Goal: Task Accomplishment & Management: Complete application form

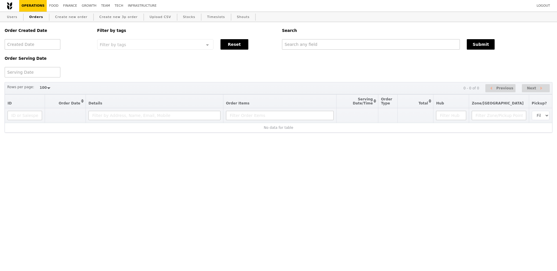
select select "100"
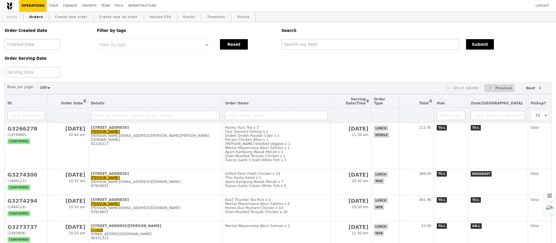
click at [14, 19] on link "Users" at bounding box center [12, 17] width 15 height 10
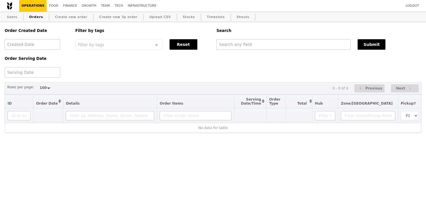
select select "100"
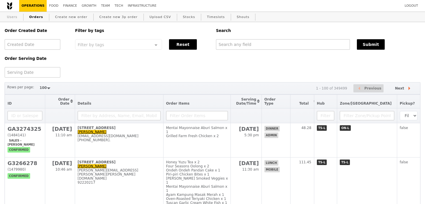
click at [14, 18] on link "Users" at bounding box center [12, 17] width 15 height 10
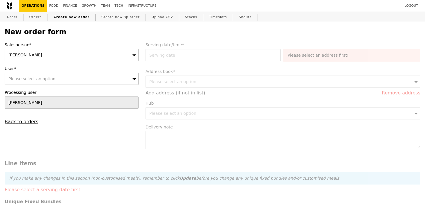
click at [72, 56] on div "[PERSON_NAME]" at bounding box center [72, 55] width 134 height 12
type input "ting"
click at [68, 54] on div "Meiting" at bounding box center [72, 55] width 134 height 12
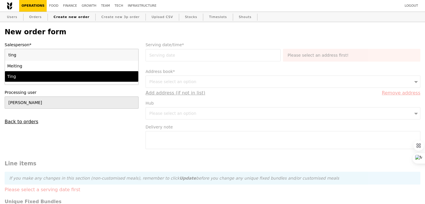
click at [70, 74] on div "Ting" at bounding box center [55, 76] width 97 height 6
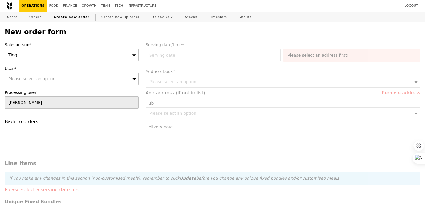
click at [70, 79] on div "Please select an option" at bounding box center [72, 78] width 134 height 12
type input "kim.nguyen@pop-padel.com"
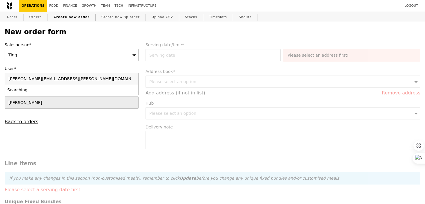
type input "Confirm"
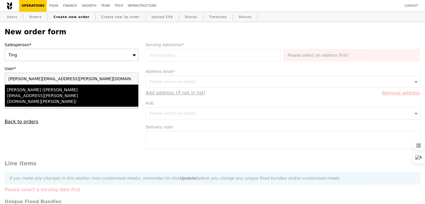
type input "kim.nguyen@pop-padel.com"
click at [72, 88] on div "Kim Nguyen (kim.nguyen@pop-padel.com)" at bounding box center [55, 95] width 97 height 17
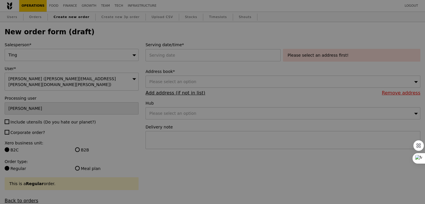
type input "Confirm"
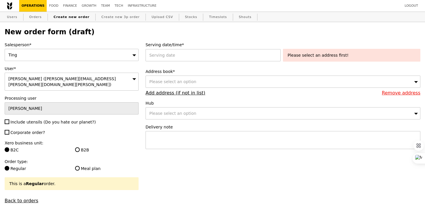
scroll to position [17, 0]
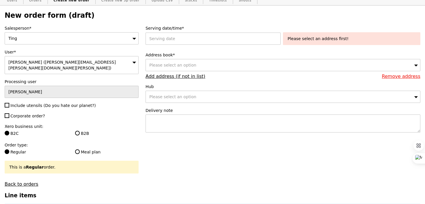
click at [27, 103] on span "Include utensils (Do you hate our planet?)" at bounding box center [52, 105] width 85 height 5
click at [9, 103] on input "Include utensils (Do you hate our planet?)" at bounding box center [7, 105] width 5 height 5
checkbox input "true"
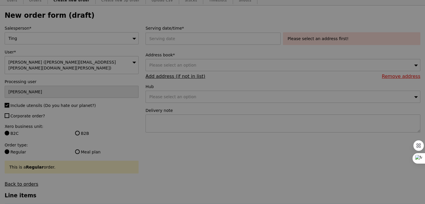
type input "Confirm"
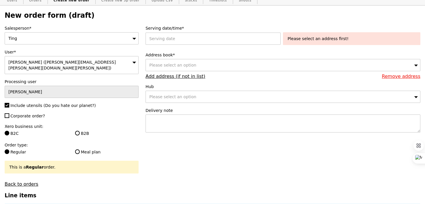
click at [29, 113] on div "Salesperson* Ting User* Kim Nguyen (kim.nguyen@pop-padel.com) Processing user S…" at bounding box center [71, 105] width 141 height 161
click at [29, 113] on span "Corporate order?" at bounding box center [27, 115] width 35 height 5
click at [9, 113] on input "Corporate order?" at bounding box center [7, 115] width 5 height 5
checkbox input "true"
click at [79, 130] on label "B2B" at bounding box center [107, 133] width 64 height 6
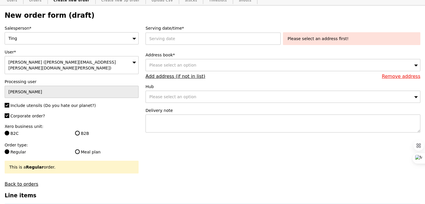
click at [79, 130] on input "B2B" at bounding box center [77, 132] width 5 height 5
radio input "true"
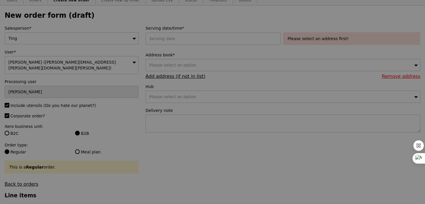
type input "Confirm"
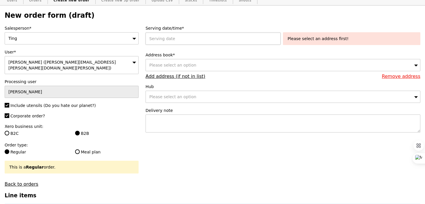
click at [195, 36] on div at bounding box center [214, 38] width 137 height 12
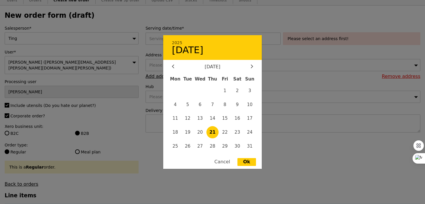
click at [215, 132] on span "21" at bounding box center [212, 132] width 12 height 12
type input "21 Aug 2025"
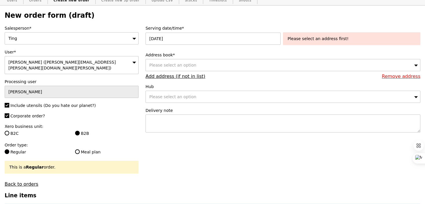
click at [226, 68] on div "Please select an option" at bounding box center [283, 65] width 275 height 12
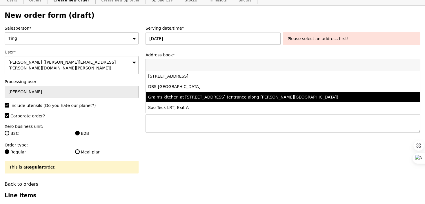
click at [227, 97] on div "Grain's kitchen at 5 Burn Road #05-01 (entrance along Harrison Road)" at bounding box center [249, 97] width 202 height 6
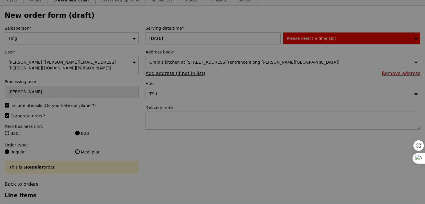
type input "Confirm"
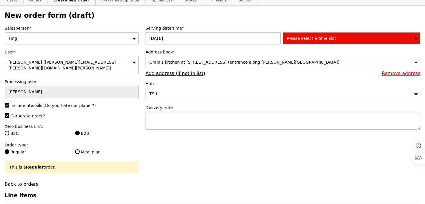
click at [176, 120] on textarea at bounding box center [283, 120] width 275 height 18
paste textarea "P5100"
type textarea "Pick up with P5100, pick up time: 4:30PM"
click at [310, 38] on span "Please select a time slot" at bounding box center [311, 38] width 49 height 5
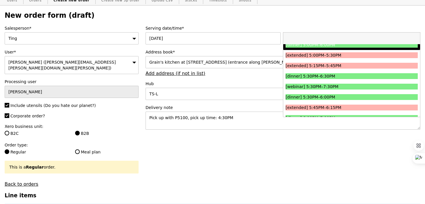
scroll to position [622, 0]
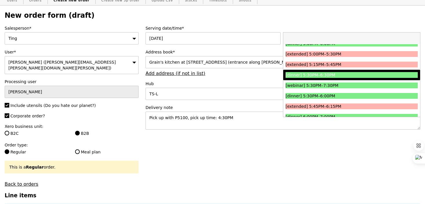
click at [313, 77] on li "[dinner] 5:30PM–6:30PM" at bounding box center [351, 75] width 137 height 10
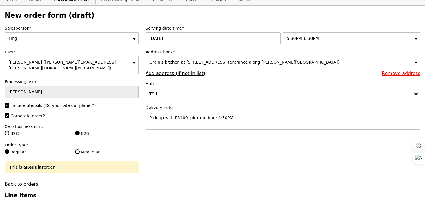
type input "Confirm"
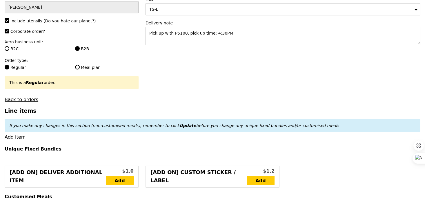
scroll to position [106, 0]
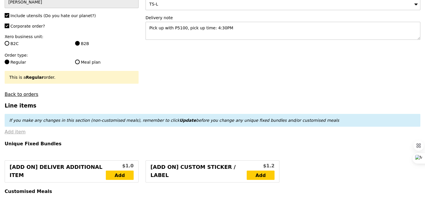
click at [12, 129] on link "Add item" at bounding box center [15, 132] width 21 height 6
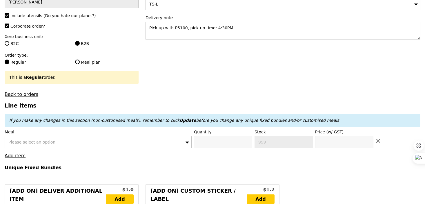
click at [33, 140] on div "Please select an option" at bounding box center [98, 142] width 187 height 12
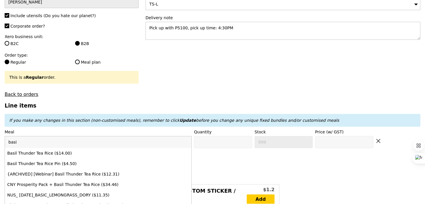
type input "basil"
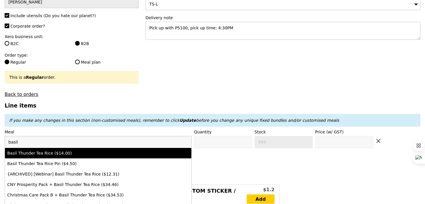
type input "Confirm anyway"
type input "0"
type input "7"
type input "14.0"
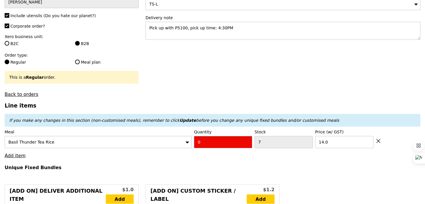
type input "Confirm"
type input "2"
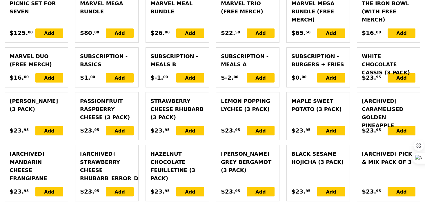
type input "Loading..."
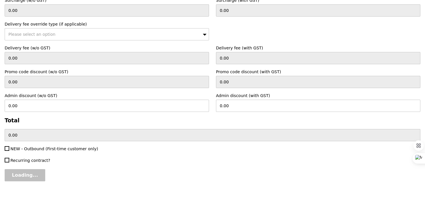
type input "28.00"
click at [28, 173] on input "Confirm" at bounding box center [22, 175] width 35 height 12
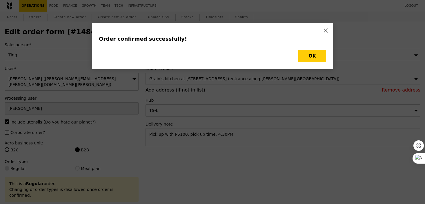
type input "Loading..."
checkbox input "false"
type input "14.00"
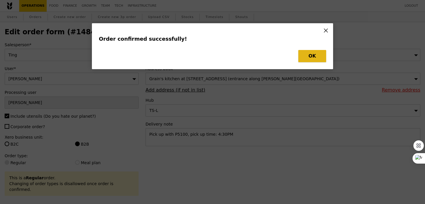
click at [318, 60] on button "OK" at bounding box center [312, 56] width 28 height 12
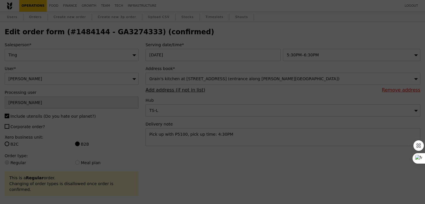
type input "5"
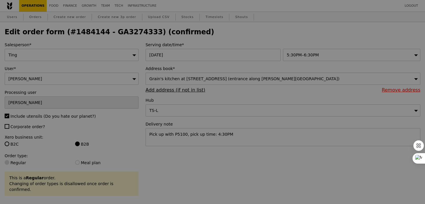
type input "Update"
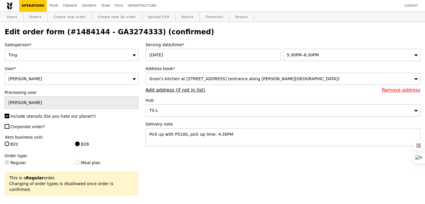
click at [116, 35] on h2 "Edit order form (#1484144 - GA3274333) (confirmed)" at bounding box center [213, 32] width 416 height 8
copy h2 "GA3274333"
click at [27, 20] on link "Orders" at bounding box center [35, 17] width 17 height 10
select select "100"
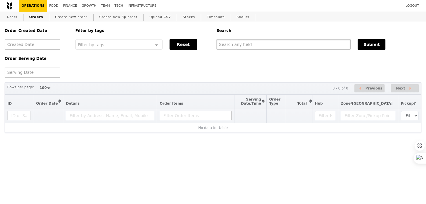
click at [262, 46] on input "text" at bounding box center [284, 44] width 134 height 10
paste input "GA3274333"
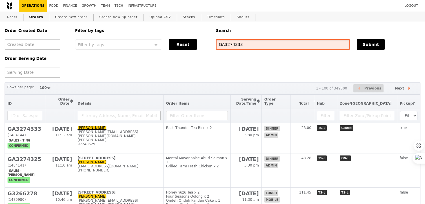
type input "GA3274333"
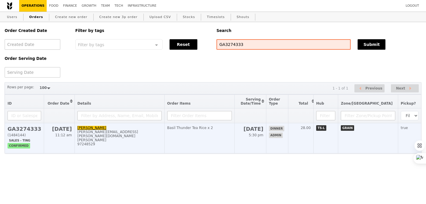
click at [222, 133] on td "Basil Thunder Tea Rice x 2" at bounding box center [199, 138] width 70 height 30
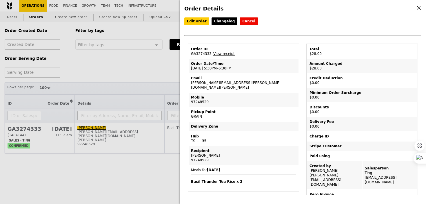
click at [224, 68] on td "Order Date/Time 21/8 – 5:30PM–6:30PM" at bounding box center [244, 66] width 110 height 14
copy td "21/8 – 5:30PM–6:30PM"
click at [200, 51] on div "Order ID" at bounding box center [243, 49] width 105 height 5
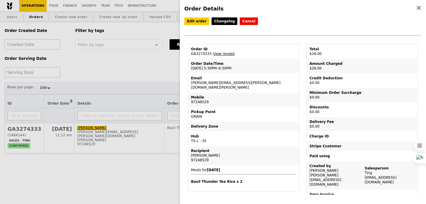
click at [201, 53] on td "Order ID GA3274333 – View receipt" at bounding box center [244, 51] width 110 height 14
copy td "GA3274333"
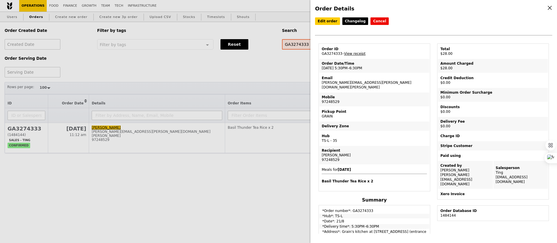
click at [226, 187] on div "Order Details Edit order Changelog Cancel Order ID GA3274333 – View receipt Ord…" at bounding box center [278, 121] width 557 height 243
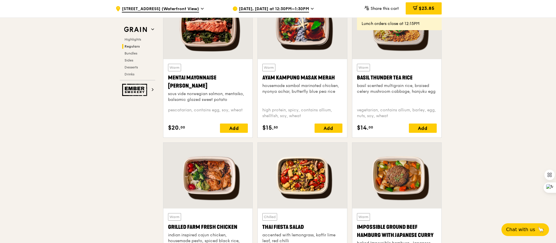
scroll to position [545, 0]
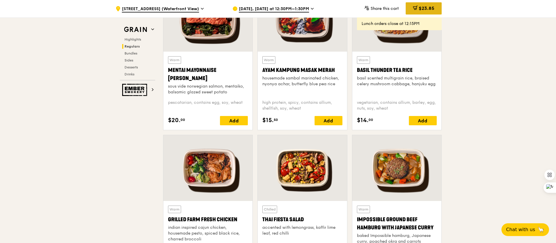
click at [421, 6] on span "$23.85" at bounding box center [426, 9] width 16 height 6
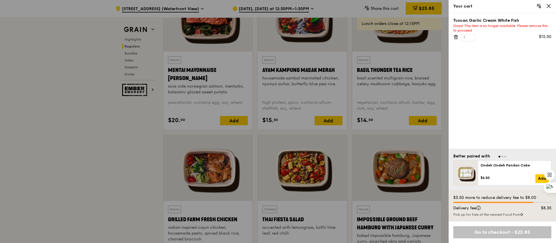
click at [550, 7] on icon at bounding box center [548, 5] width 5 height 5
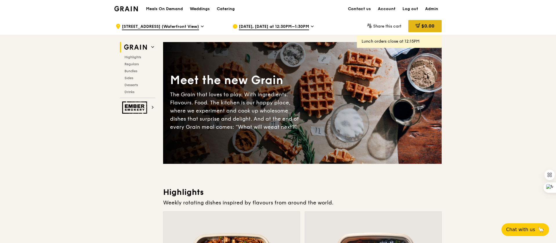
click at [419, 28] on div "$0.00" at bounding box center [424, 26] width 33 height 12
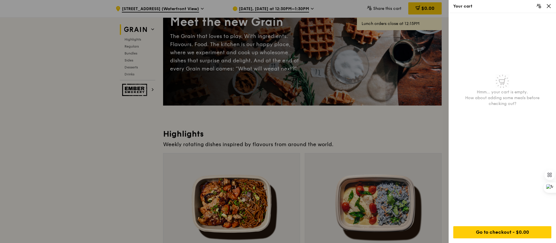
scroll to position [88, 0]
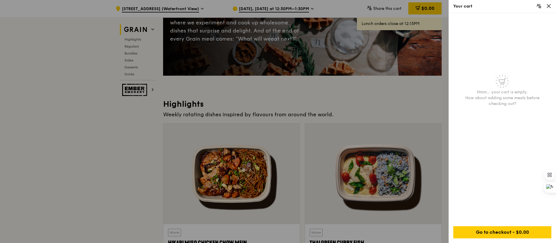
click at [547, 5] on icon at bounding box center [548, 5] width 5 height 5
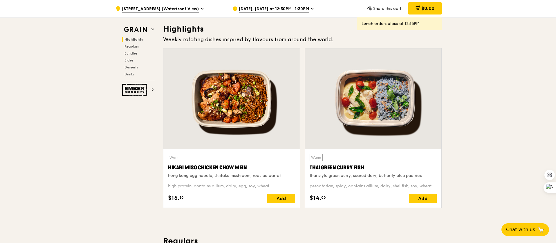
scroll to position [162, 0]
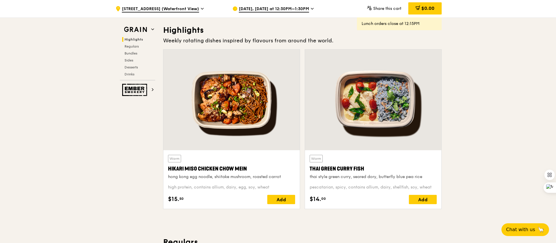
click at [261, 12] on span "[DATE], [DATE] at 12:30PM–1:30PM" at bounding box center [274, 9] width 70 height 6
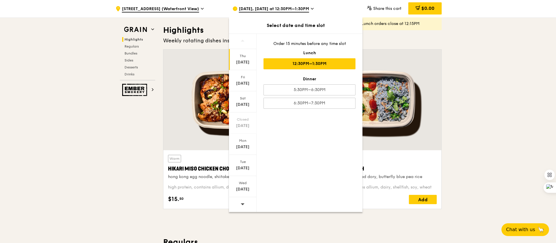
click at [243, 199] on span at bounding box center [242, 204] width 4 height 14
click at [245, 84] on div "[DATE]" at bounding box center [243, 84] width 26 height 6
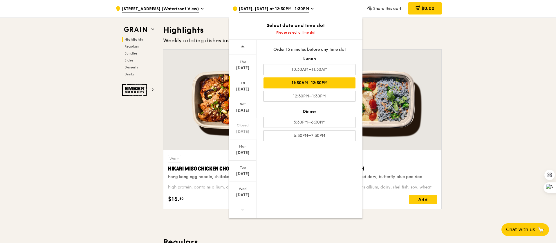
click at [300, 84] on div "11:30AM–12:30PM" at bounding box center [309, 82] width 92 height 11
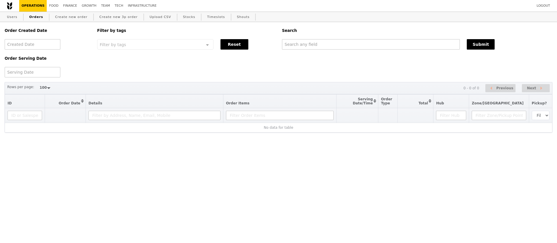
select select "100"
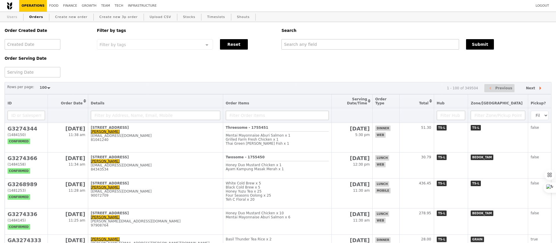
click at [15, 18] on link "Users" at bounding box center [12, 17] width 15 height 10
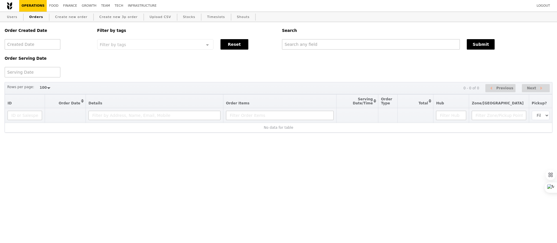
select select "100"
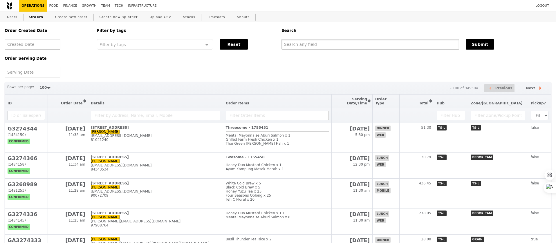
click at [291, 48] on input "text" at bounding box center [369, 44] width 177 height 10
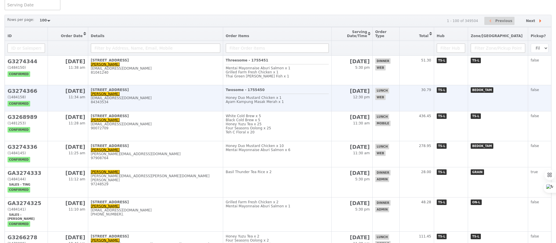
scroll to position [37, 0]
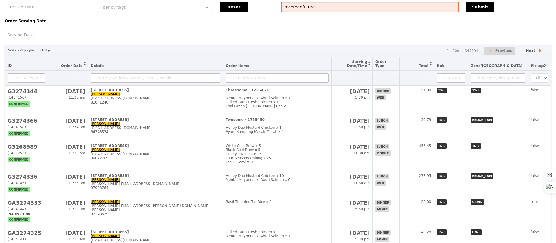
type input "recordedfuture"
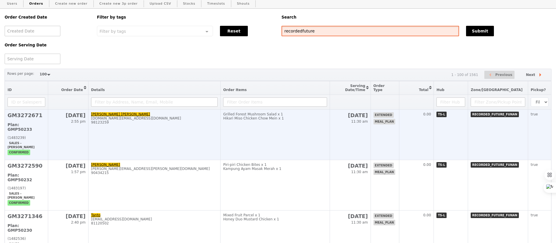
scroll to position [12, 0]
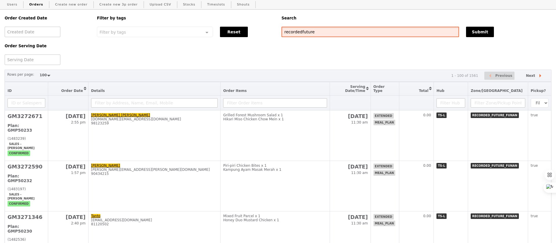
click at [309, 32] on input "recordedfuture" at bounding box center [369, 32] width 177 height 10
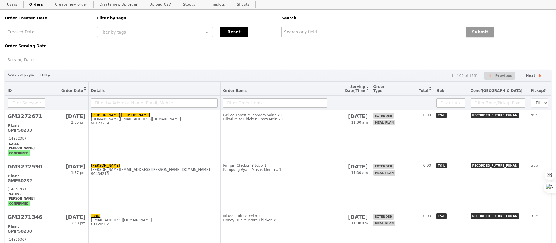
click at [477, 32] on button "Submit" at bounding box center [480, 32] width 28 height 10
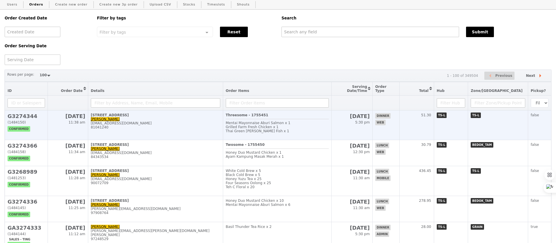
click at [282, 130] on div "Thai Green Curry Fish x 1" at bounding box center [277, 131] width 103 height 4
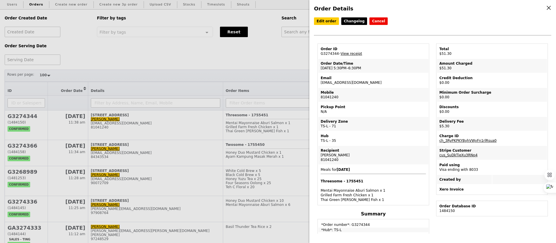
click at [276, 63] on div "Order Details Edit order Changelog Cancel Order ID G3274344 – View receipt Orde…" at bounding box center [278, 121] width 556 height 243
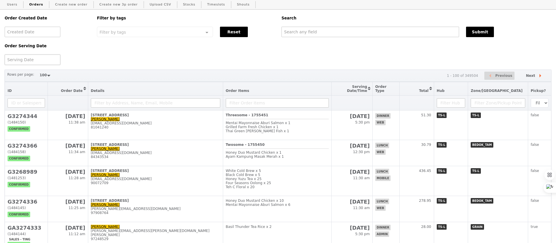
click at [45, 56] on div at bounding box center [33, 60] width 56 height 10
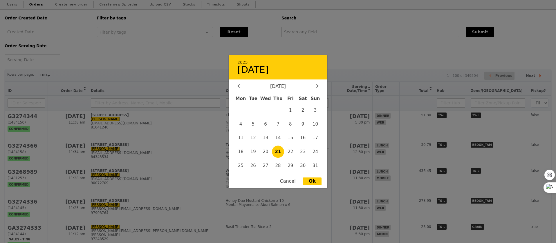
click at [277, 150] on span "21" at bounding box center [278, 152] width 12 height 12
type input "21 Aug 2025"
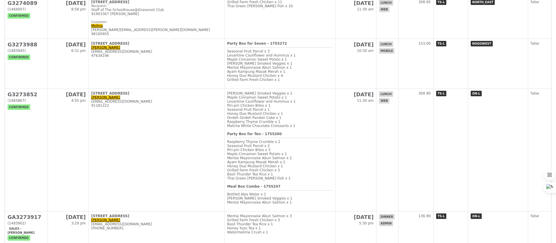
scroll to position [371, 0]
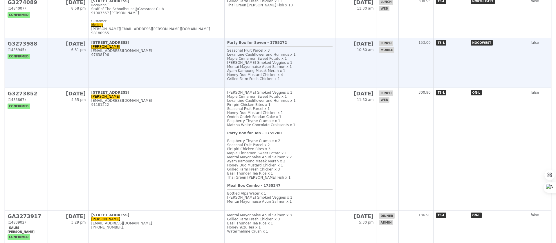
click at [178, 63] on td "10 Tuas Bay Lane, #NA-NA Wei shan weishanled01@gmail.com 97638196" at bounding box center [156, 63] width 136 height 50
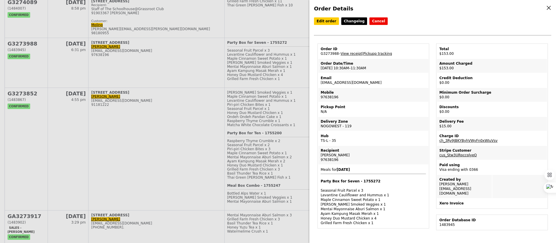
click at [323, 53] on td "Order ID G3273988 – View receipt | Pickupp tracking" at bounding box center [373, 51] width 110 height 14
copy td "G3273988"
click at [273, 68] on div "Order Details Edit order Changelog Cancel Order ID G3273988 – View receipt | Pi…" at bounding box center [278, 121] width 556 height 243
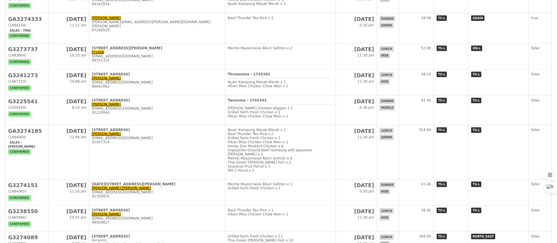
scroll to position [0, 0]
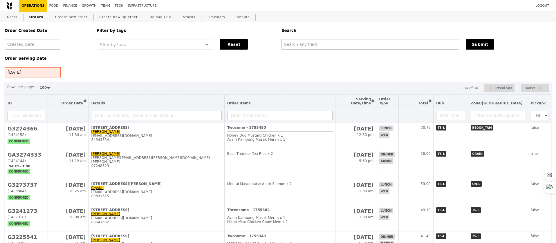
click at [241, 50] on div "Filter by tags Filter by tags Meal_Plan Web Mobile Lunch Dinner Group No elemen…" at bounding box center [185, 36] width 184 height 29
click at [240, 49] on button "Reset" at bounding box center [234, 44] width 28 height 10
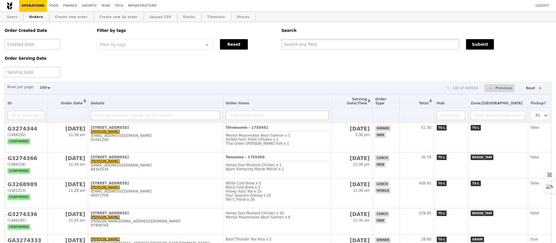
click at [292, 45] on input "text" at bounding box center [369, 44] width 177 height 10
paste input "G3273988"
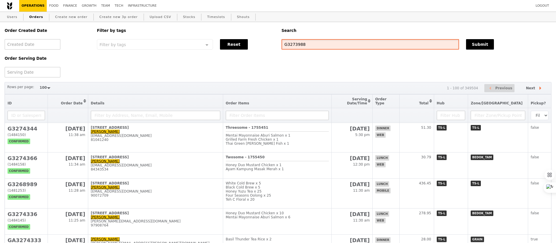
type input "G3273988"
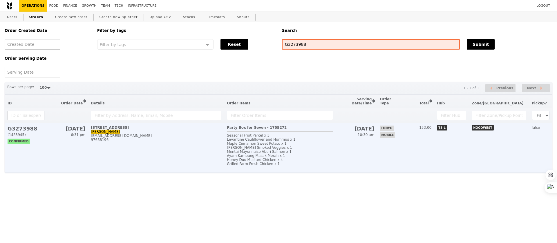
click at [249, 148] on span "Rosemary Smoked Veggies x 1" at bounding box center [259, 148] width 65 height 4
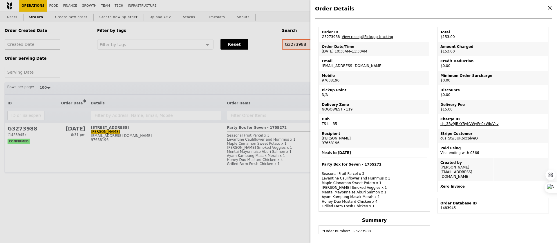
scroll to position [17, 0]
click at [374, 37] on link "Pickupp tracking" at bounding box center [378, 36] width 29 height 4
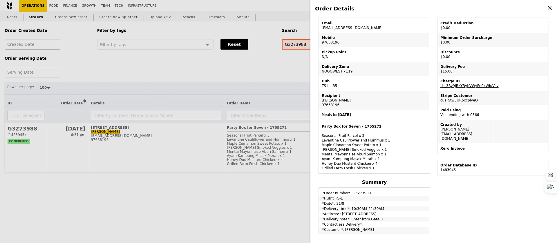
scroll to position [0, 0]
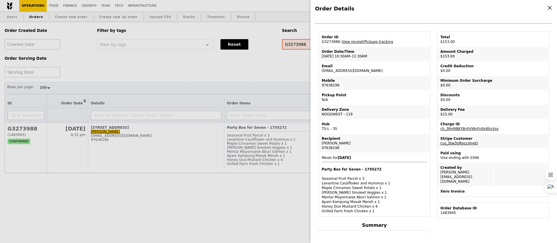
click at [253, 109] on div "Order Details Edit order Changelog Cancel Order ID G3273988 – View receipt | Pi…" at bounding box center [278, 121] width 557 height 243
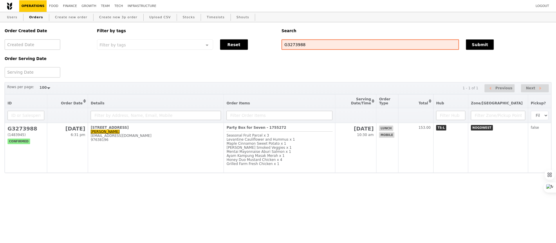
scroll to position [36, 0]
click at [64, 18] on link "Create new order" at bounding box center [71, 17] width 37 height 10
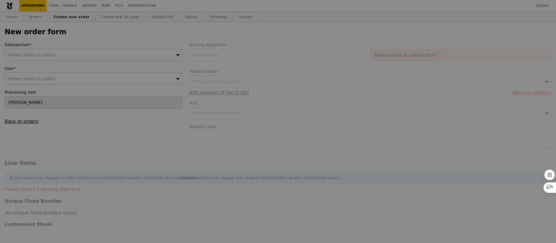
type input "Confirm"
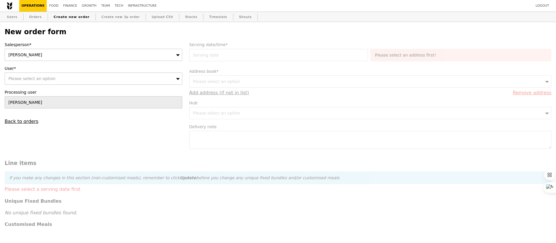
click at [35, 57] on div "Sherlyn" at bounding box center [93, 55] width 177 height 12
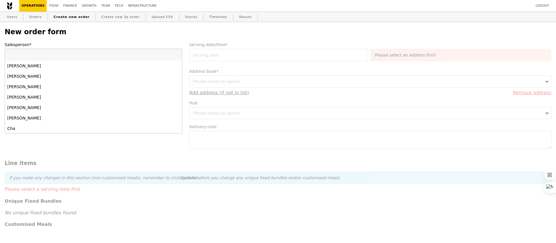
click at [27, 56] on input "Salesperson*" at bounding box center [93, 55] width 177 height 12
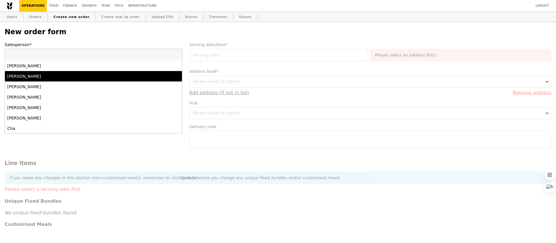
click at [26, 77] on div "Alvin Seah" at bounding box center [71, 76] width 129 height 6
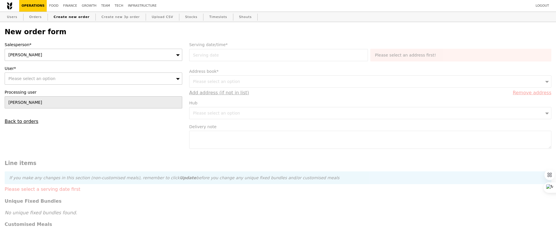
click at [19, 55] on span "Alvin Seah" at bounding box center [25, 54] width 34 height 5
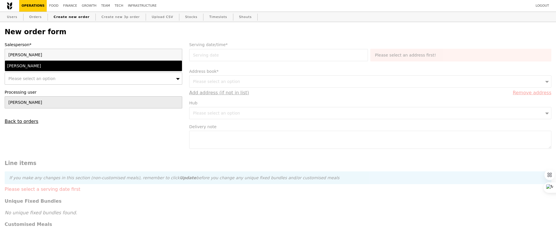
type input "sherlyn"
click at [25, 64] on div "Sherlyn" at bounding box center [71, 66] width 129 height 6
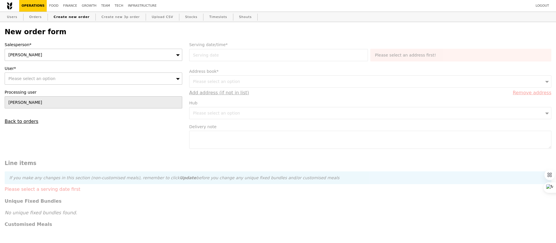
click at [27, 78] on span "Please select an option" at bounding box center [31, 78] width 47 height 5
type input "sherrr@grain.com.sg"
type input "Confirm"
click at [48, 79] on input "sherrr@grain.com.sg" at bounding box center [93, 79] width 177 height 12
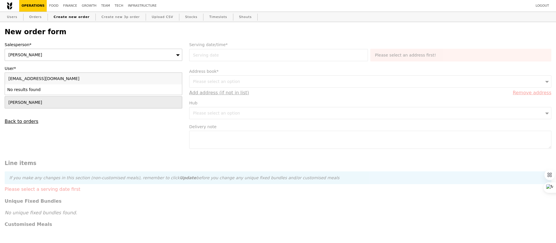
click at [48, 79] on input "sherrr@grain.com.sg" at bounding box center [93, 79] width 177 height 12
type input "sherlyn@grain.com.sg"
type input "Confirm"
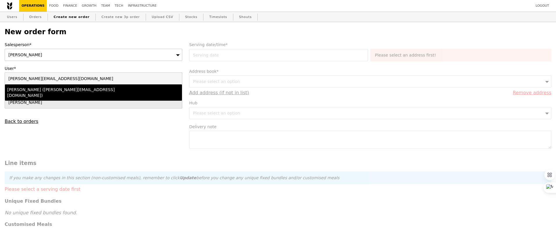
type input "sherlyn@grain.com.sg"
click at [55, 90] on div "Sherlyn (sherlyn@grain.com.sg)" at bounding box center [71, 93] width 129 height 12
type input "Loading..."
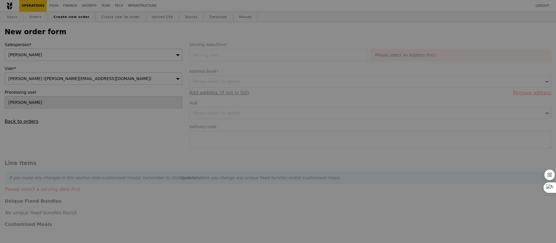
type input "9.08"
type input "9.90"
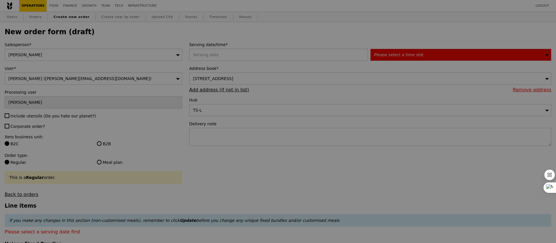
type input "Confirm"
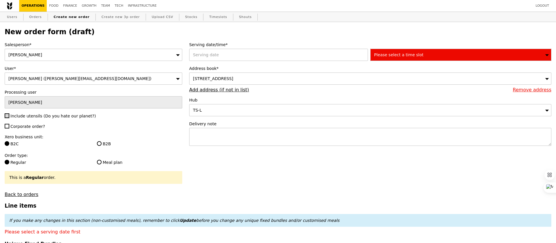
click at [8, 117] on input "Include utensils (Do you hate our planet?)" at bounding box center [7, 115] width 5 height 5
checkbox input "true"
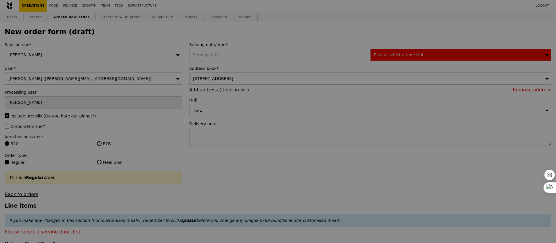
type input "Confirm"
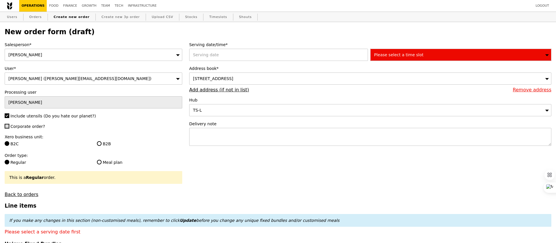
click at [8, 126] on input "Corporate order?" at bounding box center [7, 126] width 5 height 5
checkbox input "false"
click at [106, 144] on label "B2B" at bounding box center [139, 144] width 85 height 6
click at [101, 144] on input "B2B" at bounding box center [99, 143] width 5 height 5
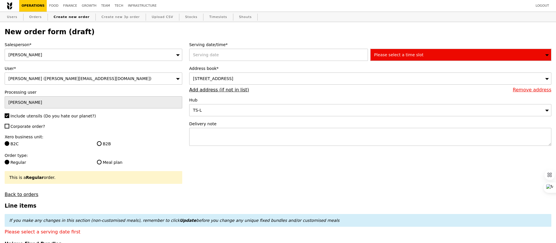
radio input "true"
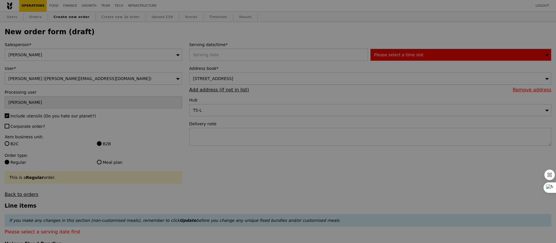
type input "Confirm"
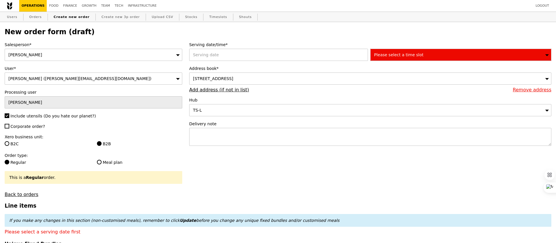
click at [9, 146] on label "B2C" at bounding box center [47, 144] width 85 height 6
click at [9, 146] on input "B2C" at bounding box center [7, 143] width 5 height 5
radio input "true"
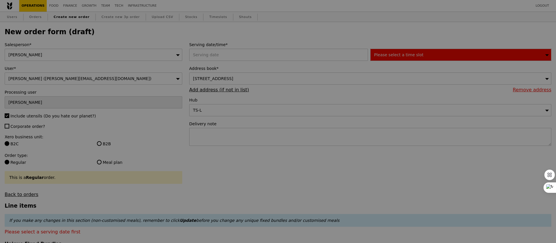
type input "Confirm"
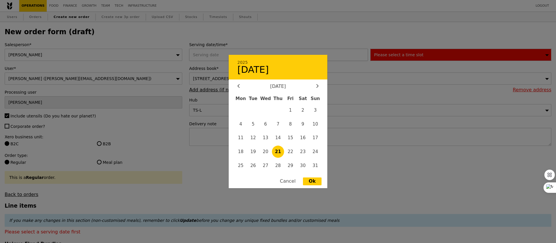
click at [240, 56] on div "2025 21 August August 2025 Mon Tue Wed Thu Fri Sat Sun 1 2 3 4 5 6 7 8 9 10 11 …" at bounding box center [279, 55] width 181 height 12
click at [279, 166] on span "28" at bounding box center [278, 165] width 12 height 12
type input "28 Aug 2025"
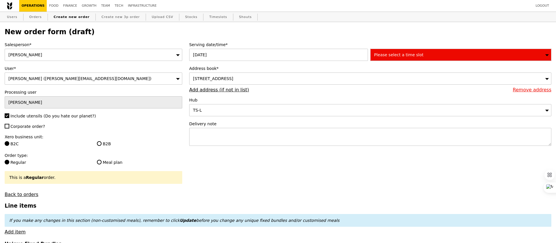
click at [395, 56] on span "Please select a time slot" at bounding box center [398, 54] width 49 height 5
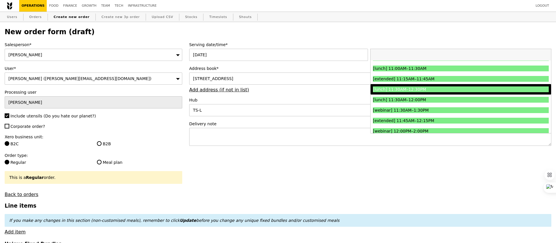
scroll to position [193, 0]
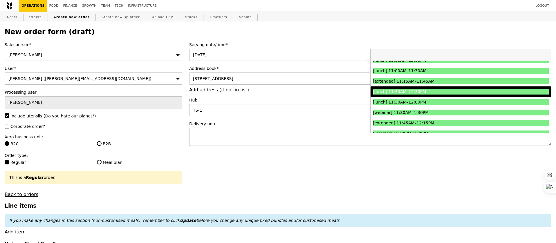
click at [406, 93] on div "[lunch] 11:30AM–12:30PM" at bounding box center [439, 92] width 132 height 6
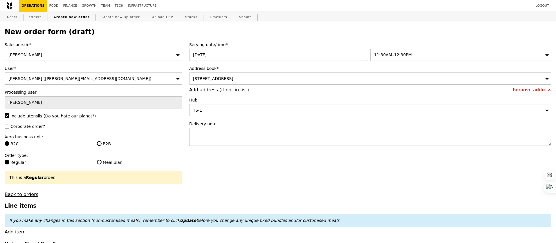
type input "Confirm"
click at [219, 90] on link "Add address (if not in list)" at bounding box center [219, 90] width 60 height 6
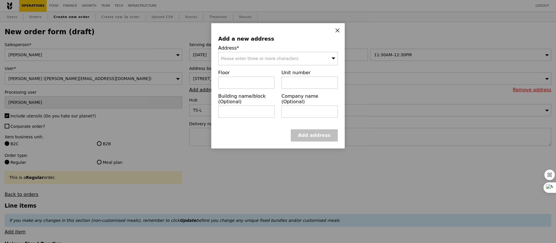
drag, startPoint x: 218, startPoint y: 48, endPoint x: 243, endPoint y: 48, distance: 25.2
click at [243, 48] on label "Address*" at bounding box center [277, 48] width 119 height 6
click at [220, 72] on label "Floor" at bounding box center [246, 73] width 56 height 6
click at [290, 74] on label "Unit number" at bounding box center [309, 73] width 56 height 6
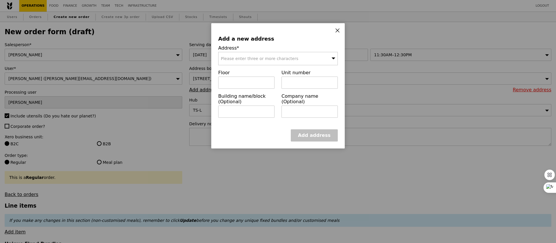
click at [290, 74] on label "Unit number" at bounding box center [309, 73] width 56 height 6
click at [309, 84] on input "text" at bounding box center [309, 83] width 56 height 12
click at [286, 61] on div "Please enter three or more characters" at bounding box center [277, 58] width 119 height 13
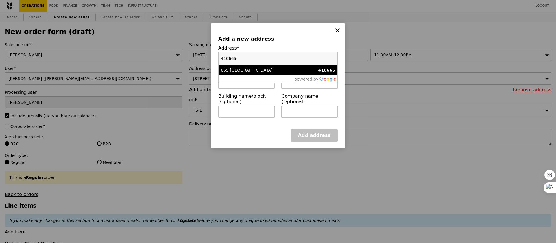
type input "410665"
click at [287, 70] on div "665 Jalan Damai" at bounding box center [264, 70] width 86 height 6
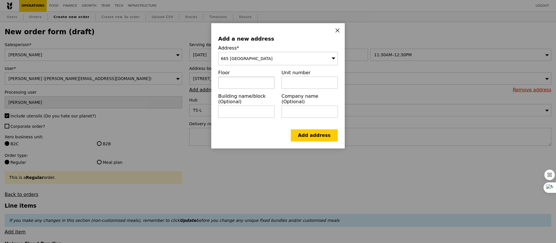
click at [265, 82] on input "text" at bounding box center [246, 83] width 56 height 12
type input "01"
type input "07 (Tower A, Function)"
click at [320, 137] on link "Add address" at bounding box center [314, 135] width 47 height 12
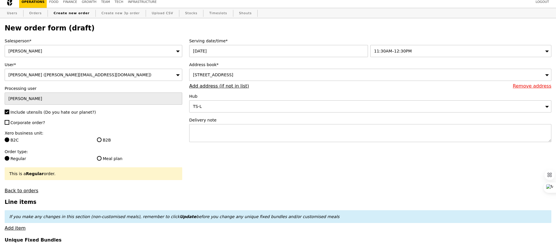
scroll to position [1, 0]
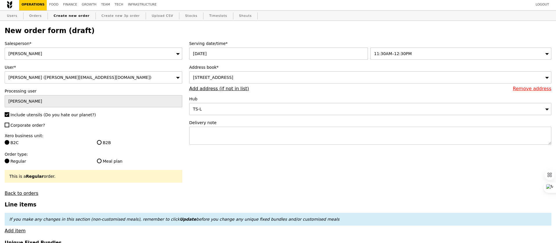
click at [233, 79] on span "665 Jalan Damai, #01-07 (Tower A, Function), Singapore 410665" at bounding box center [213, 77] width 40 height 5
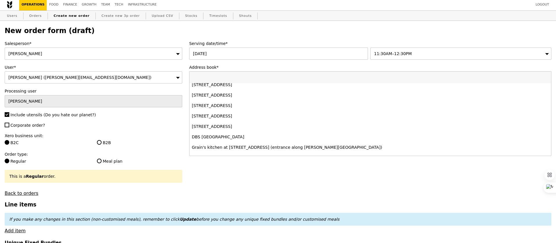
scroll to position [74, 0]
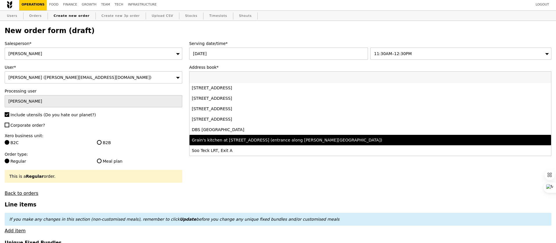
click at [287, 140] on div "Grain's kitchen at 5 Burn Road #05-01 (entrance along Harrison Road)" at bounding box center [326, 140] width 268 height 6
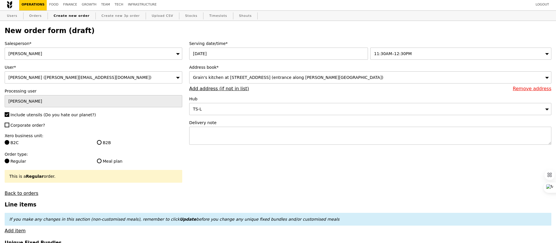
click at [236, 78] on span "Grain's kitchen at 5 Burn Road #05-01 (entrance along Harrison Road)" at bounding box center [288, 77] width 190 height 5
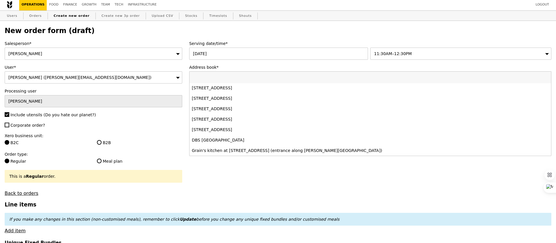
scroll to position [63, 0]
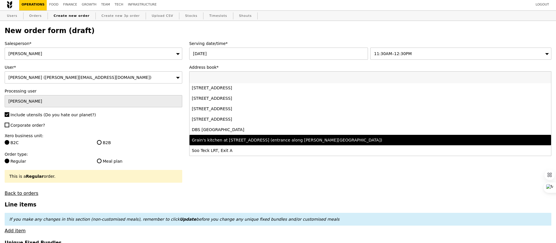
click at [243, 140] on div "Grain's kitchen at 5 Burn Road #05-01 (entrance along Harrison Road)" at bounding box center [326, 140] width 268 height 6
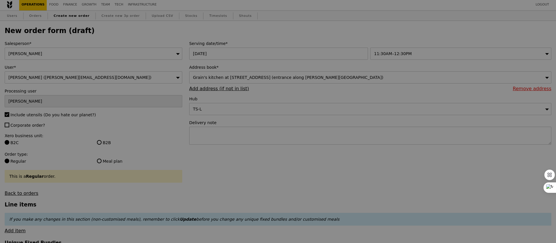
type input "Confirm"
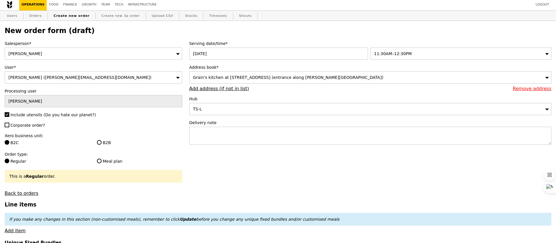
scroll to position [14, 0]
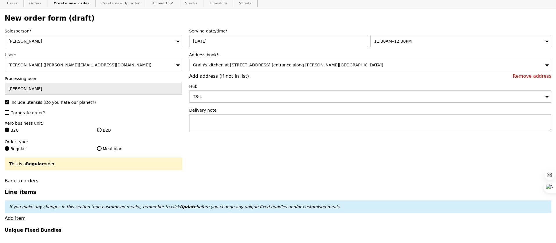
drag, startPoint x: 189, startPoint y: 86, endPoint x: 198, endPoint y: 87, distance: 9.3
click at [198, 87] on div "Serving date/time* 28 Aug 2025 11:30AM–12:30PM Address book* Grain's kitchen at…" at bounding box center [370, 83] width 369 height 110
click at [202, 92] on div "TS-L" at bounding box center [370, 96] width 362 height 12
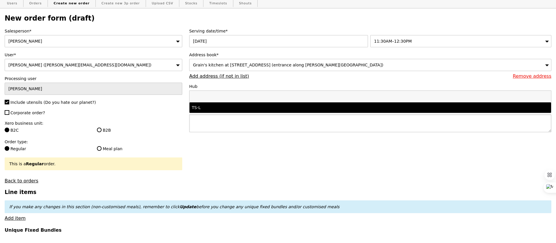
click at [212, 127] on textarea at bounding box center [370, 123] width 362 height 18
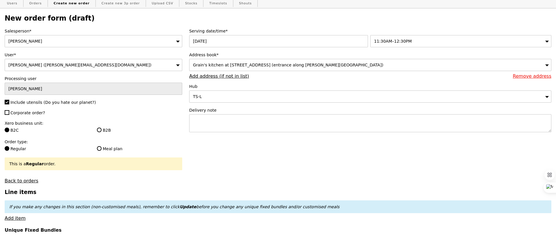
drag, startPoint x: 189, startPoint y: 109, endPoint x: 215, endPoint y: 110, distance: 26.1
click at [215, 110] on label "Delivery note" at bounding box center [370, 110] width 362 height 6
click at [215, 118] on textarea at bounding box center [370, 123] width 362 height 18
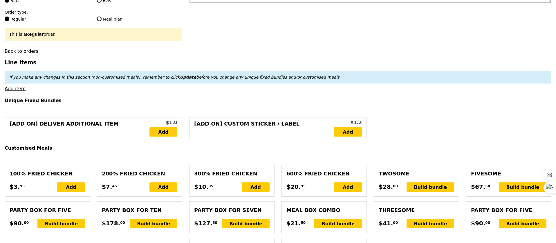
scroll to position [145, 0]
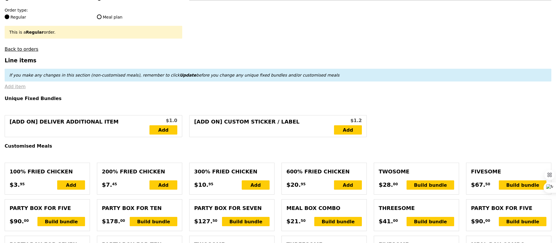
type textarea "Please call upon arrival - [] | Please delivery by 12PM if schedule allows."
click at [14, 88] on link "Add item" at bounding box center [15, 87] width 21 height 6
type input "Confirm"
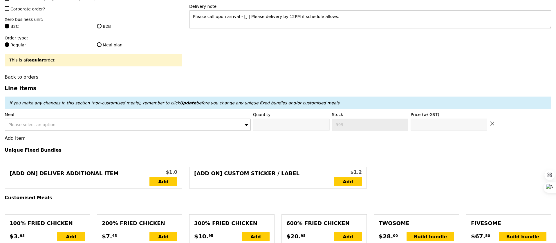
scroll to position [117, 0]
click at [186, 127] on div "Please select an option" at bounding box center [128, 125] width 246 height 12
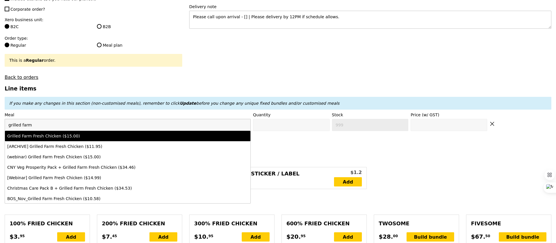
scroll to position [114, 0]
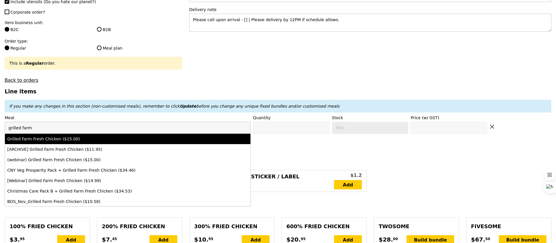
type input "grilled farm"
click at [164, 140] on div "Grilled Farm Fresh Chicken ($15.00)" at bounding box center [97, 139] width 180 height 6
type input "Confirm anyway"
type input "0"
type input "492"
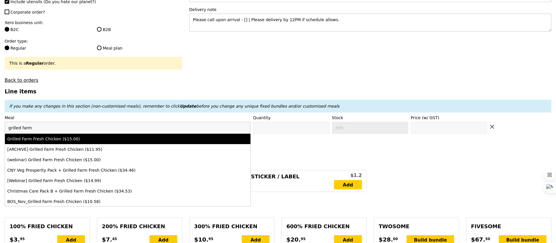
type input "15.0"
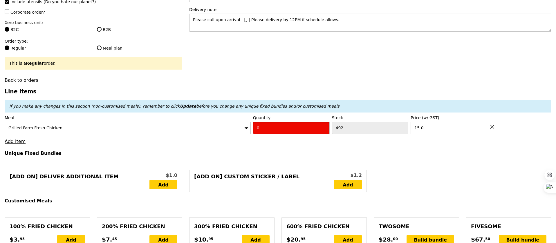
click at [265, 126] on input "0" at bounding box center [291, 128] width 77 height 12
type input "Confirm"
type input "2"
type input "Loading..."
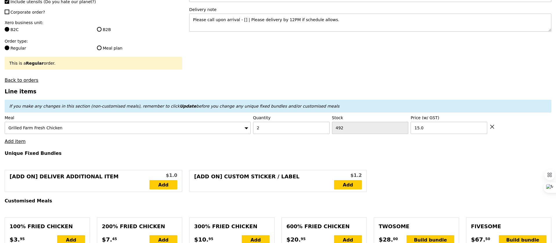
type input "30.00"
type input "0.00"
type input "30.00"
type input "Confirm"
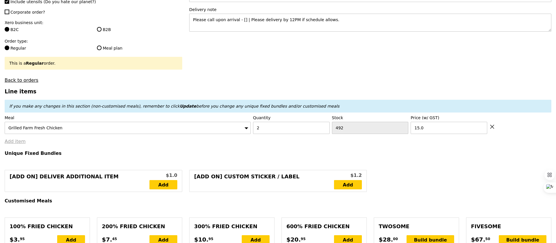
click at [18, 142] on link "Add item" at bounding box center [15, 142] width 21 height 6
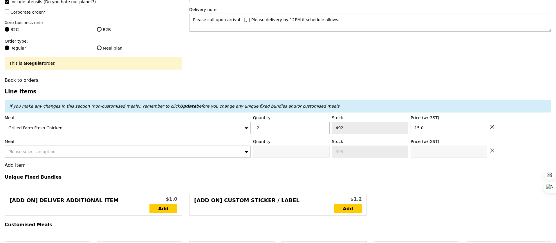
click at [21, 147] on div "Please select an option" at bounding box center [128, 152] width 246 height 12
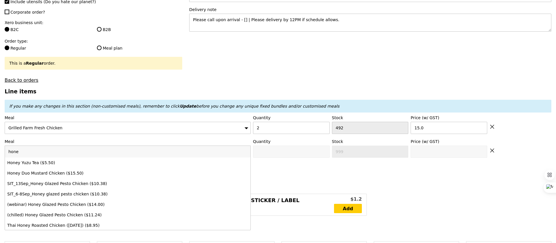
type input "honey"
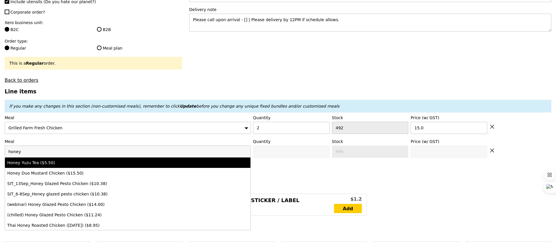
type input "Confirm anyway"
type input "0"
type input "500"
type input "5.5"
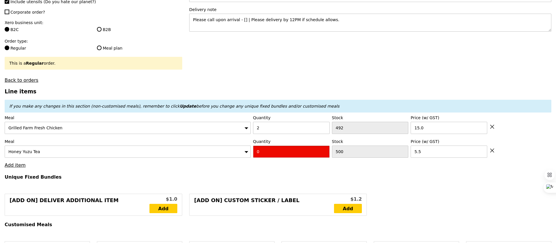
type input "Confirm"
type input "1"
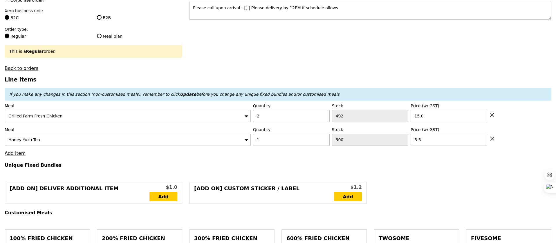
type input "Loading..."
type input "35.50"
click at [22, 155] on link "Add item" at bounding box center [15, 154] width 21 height 6
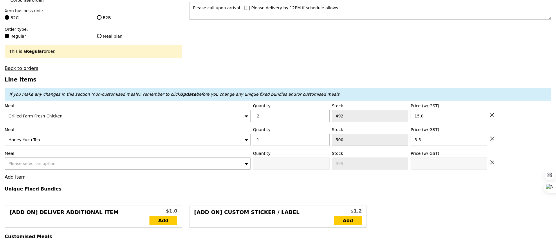
type input "Confirm"
click at [30, 157] on div "Meal Please select an option" at bounding box center [128, 160] width 246 height 19
click at [33, 161] on div "Please select an option" at bounding box center [128, 163] width 246 height 12
type input "gril"
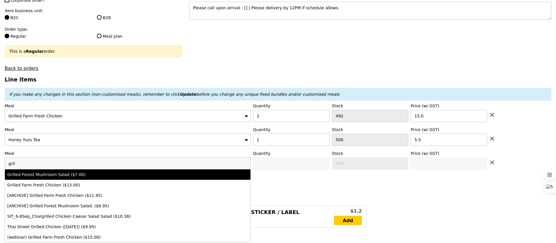
type input "Confirm anyway"
type input "0"
type input "500"
type input "7.0"
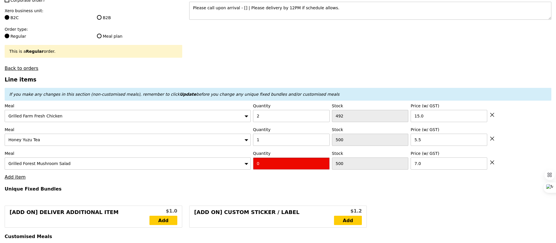
type input "Confirm"
type input "1"
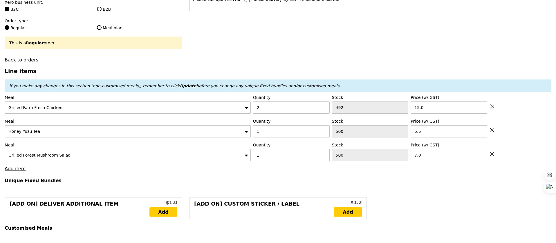
type input "Loading..."
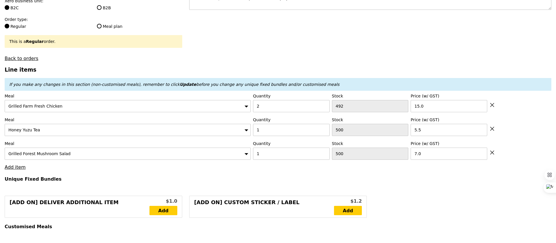
type input "42.50"
type input "Confirm"
drag, startPoint x: 431, startPoint y: 109, endPoint x: 413, endPoint y: 108, distance: 18.3
click at [413, 108] on input "15.0" at bounding box center [448, 106] width 77 height 12
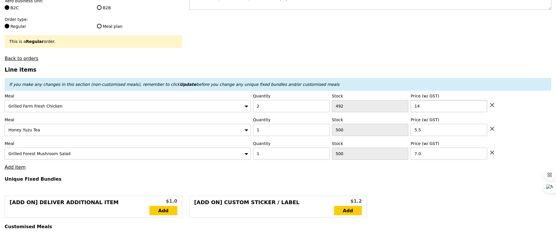
type input "14"
type input "Loading..."
type input "40.50"
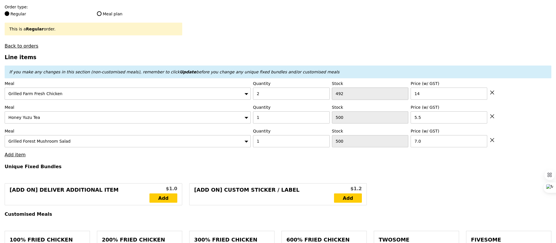
scroll to position [161, 0]
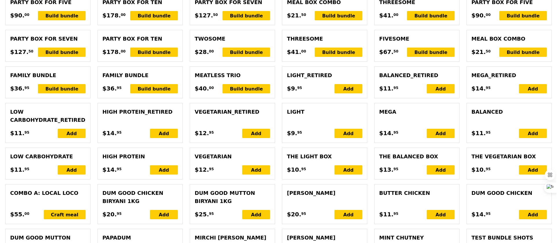
scroll to position [432, 0]
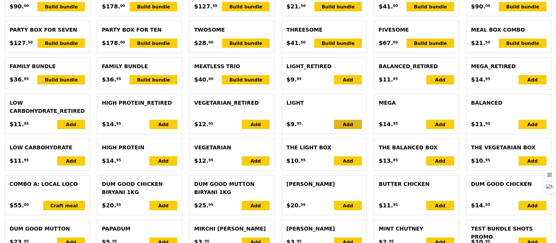
click at [339, 122] on div "Add" at bounding box center [348, 124] width 28 height 9
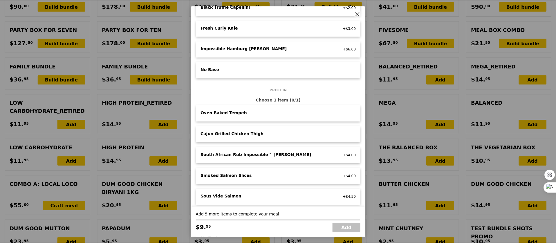
scroll to position [0, 0]
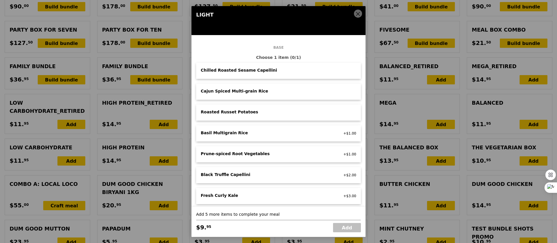
click at [357, 17] on span at bounding box center [357, 15] width 5 height 6
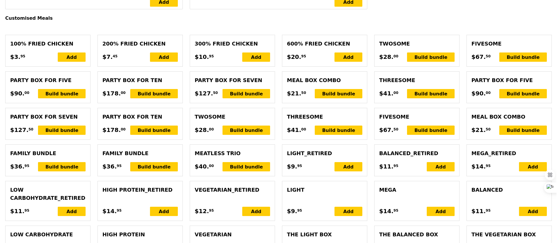
scroll to position [345, 0]
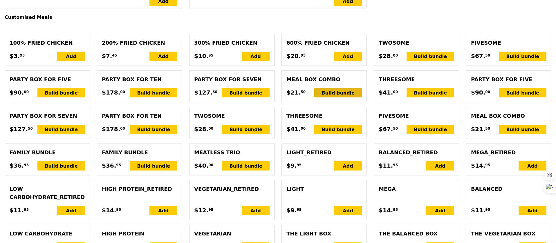
click at [329, 93] on div "Build bundle" at bounding box center [338, 92] width 48 height 9
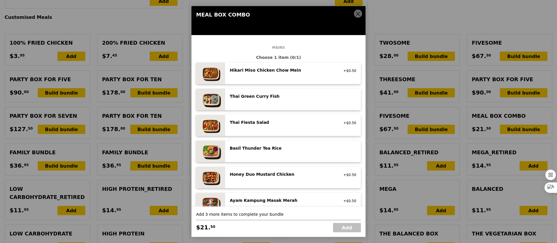
click at [356, 12] on icon at bounding box center [357, 13] width 5 height 5
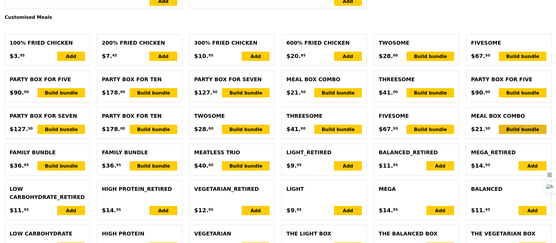
click at [517, 129] on div "Build bundle" at bounding box center [522, 129] width 48 height 9
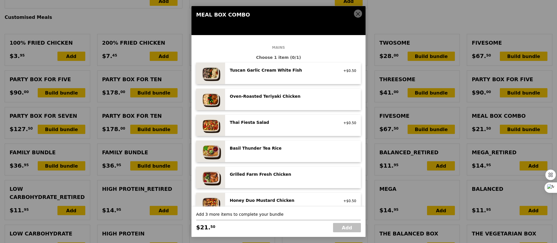
click at [358, 17] on span at bounding box center [357, 15] width 5 height 6
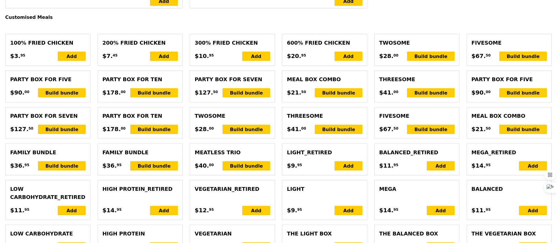
scroll to position [365, 0]
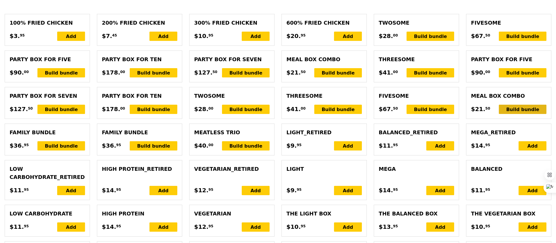
click at [516, 110] on div "Build bundle" at bounding box center [522, 109] width 48 height 9
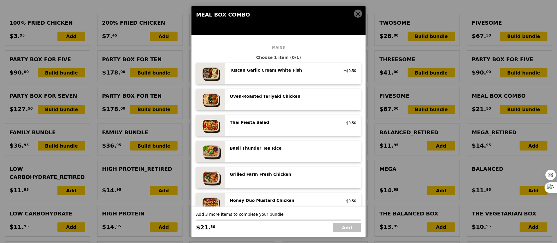
click at [293, 100] on div "Oven‑Roasted Teriyaki Chicken high protein, contains allium, egg, soy, wheat" at bounding box center [293, 99] width 126 height 12
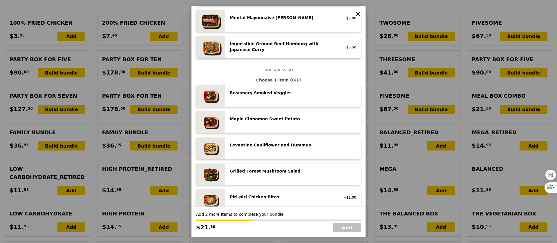
click at [293, 100] on div "Rosemary Smoked Veggies low carb, vegan" at bounding box center [293, 96] width 126 height 12
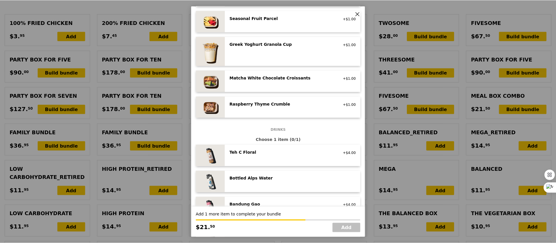
scroll to position [484, 0]
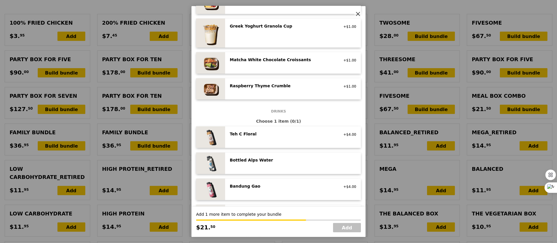
click at [292, 137] on div "Teh C Floral" at bounding box center [282, 134] width 104 height 6
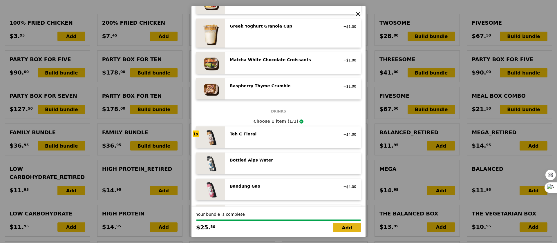
click at [347, 229] on link "Add" at bounding box center [347, 227] width 28 height 9
type input "Loading..."
type input "66.00"
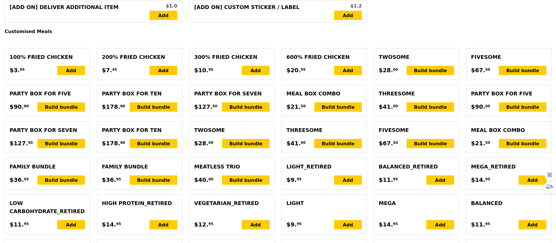
scroll to position [332, 0]
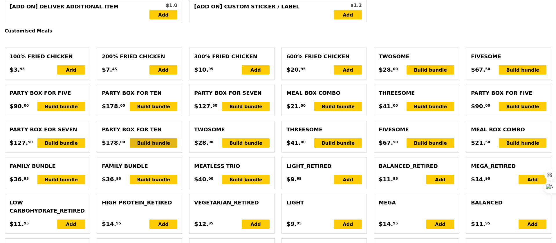
click at [166, 143] on div "Build bundle" at bounding box center [154, 142] width 48 height 9
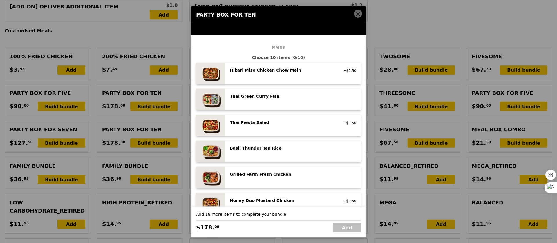
click at [356, 17] on span at bounding box center [357, 15] width 5 height 6
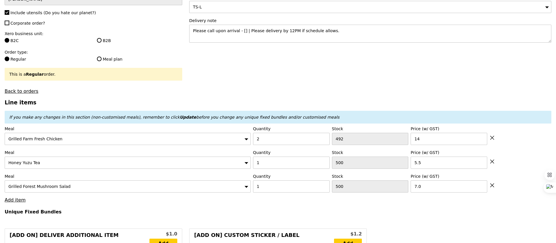
scroll to position [0, 0]
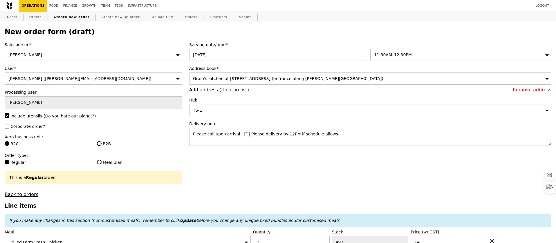
click at [204, 82] on div "Grain's kitchen at 5 Burn Road #05-01 (entrance along Harrison Road)" at bounding box center [370, 78] width 362 height 12
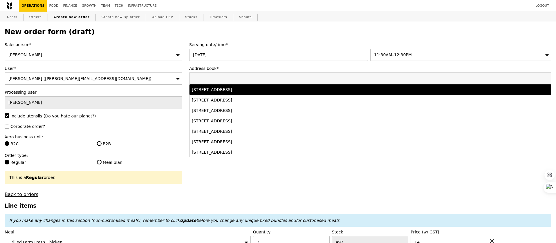
click at [211, 91] on div "665 Jalan Damai, #06-111, Singapore 410665" at bounding box center [326, 90] width 268 height 6
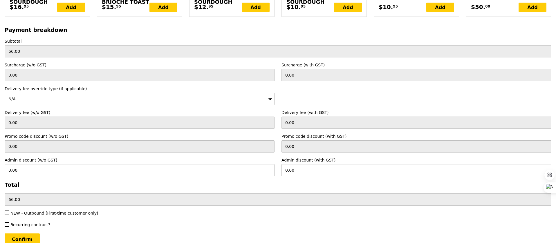
scroll to position [1321, 0]
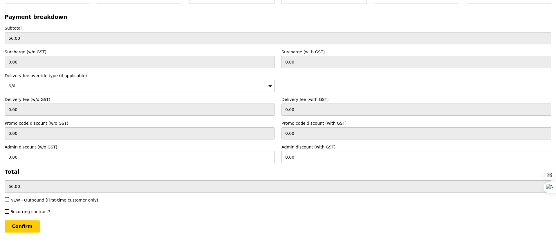
click at [219, 88] on div "N/A" at bounding box center [140, 86] width 270 height 12
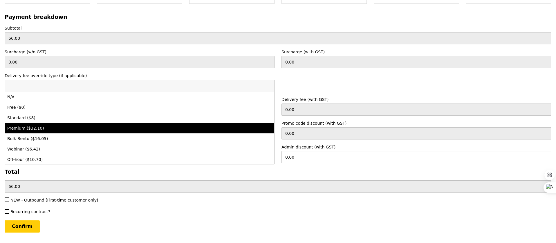
scroll to position [11, 0]
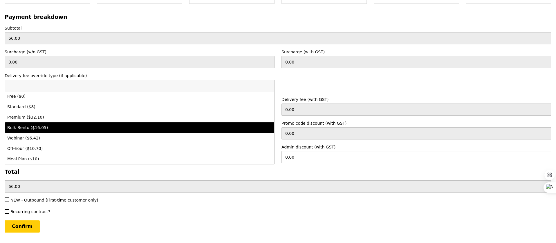
click at [188, 127] on div "Bulk Bento ($16.05)" at bounding box center [106, 128] width 198 height 6
type input "Loading..."
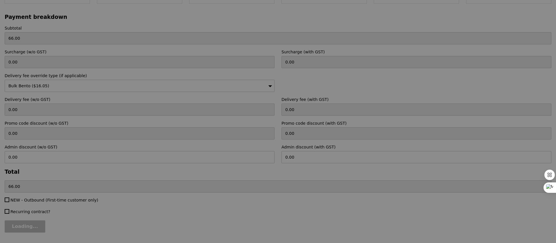
type input "14.72"
type input "16.05"
type input "82.05"
type input "Confirm"
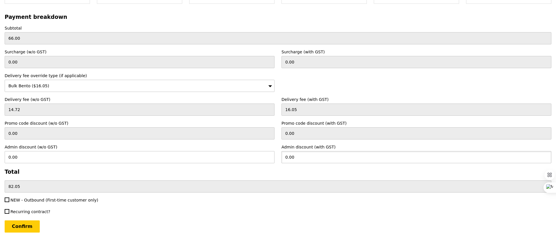
drag, startPoint x: 298, startPoint y: 157, endPoint x: 283, endPoint y: 157, distance: 15.4
click at [283, 157] on input "0.00" at bounding box center [416, 157] width 270 height 12
type input "5"
type input "4.59"
type input "77.05"
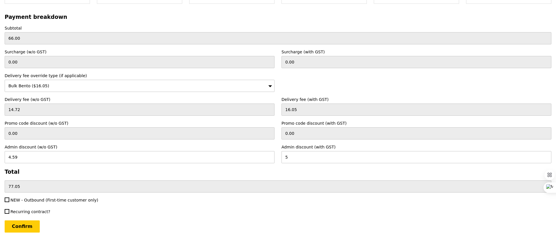
click at [277, 145] on div "Admin discount (w/o GST) 4.59" at bounding box center [139, 153] width 277 height 19
type input "Loading..."
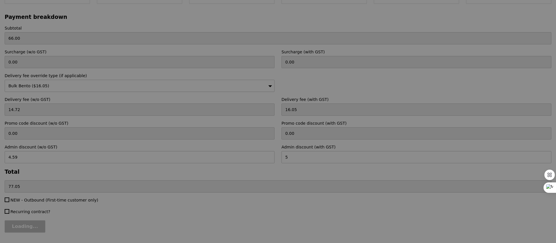
type input "5.00"
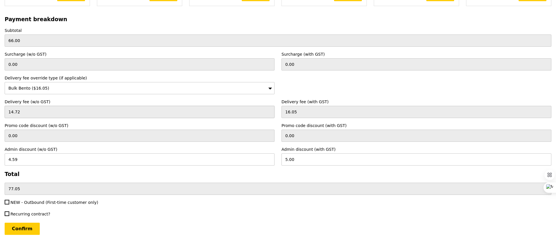
scroll to position [1339, 0]
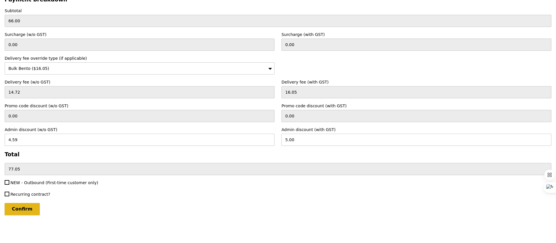
click at [24, 208] on input "Confirm" at bounding box center [22, 209] width 35 height 12
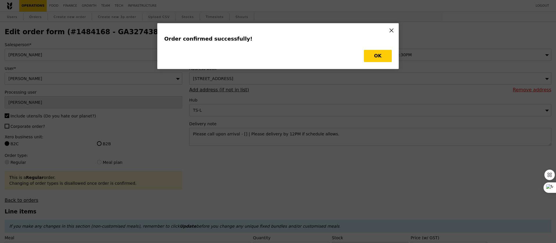
type input "Loading..."
type input "1"
type input "500"
type input "7.00"
type input "5.50"
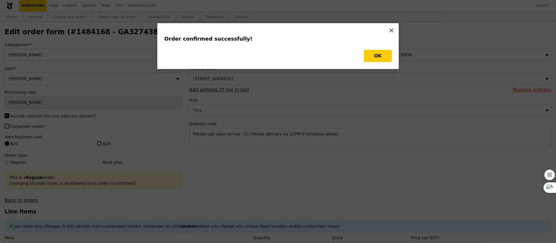
type input "2"
type input "492"
type input "14.00"
type input "499"
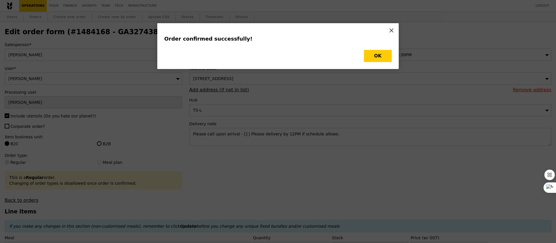
type input "490"
type input "Update"
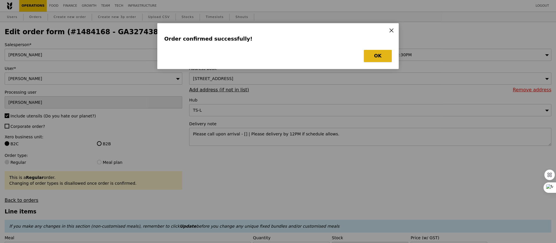
click at [380, 55] on button "OK" at bounding box center [378, 56] width 28 height 12
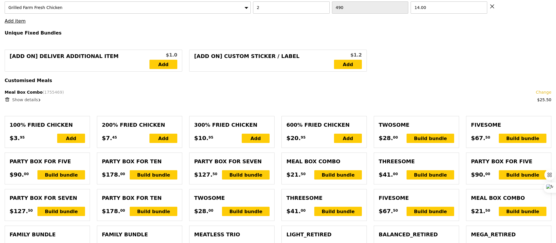
scroll to position [295, 0]
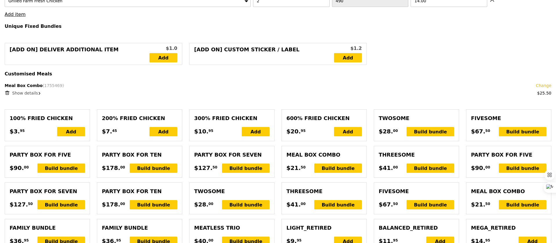
click at [26, 95] on span "Show details" at bounding box center [25, 93] width 26 height 5
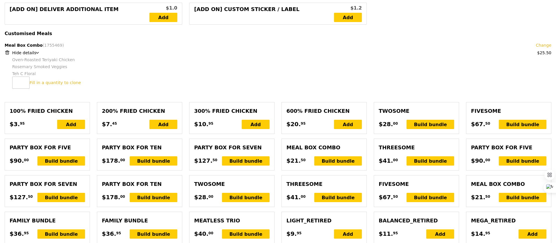
scroll to position [336, 0]
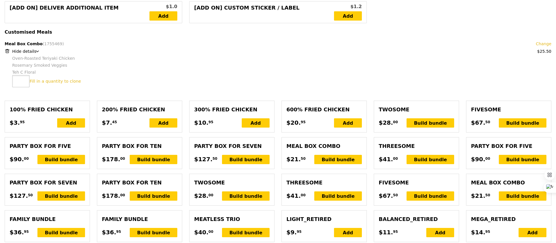
click at [19, 81] on input "number" at bounding box center [20, 81] width 17 height 12
type input "2"
click at [57, 82] on link "Clone this bundle 2 times" at bounding box center [56, 81] width 53 height 5
type input "Loading..."
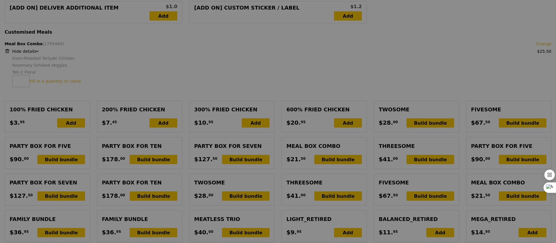
type input "117.00"
type input "128.05"
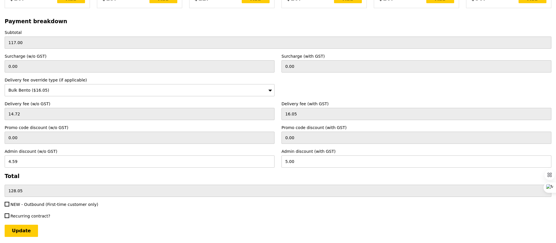
scroll to position [1432, 0]
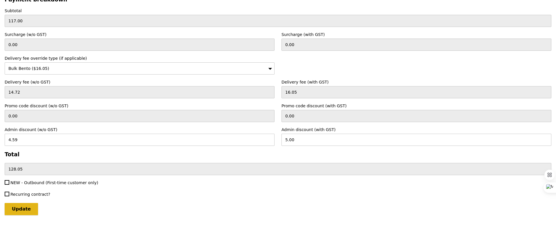
click at [26, 206] on input "Update" at bounding box center [21, 209] width 33 height 12
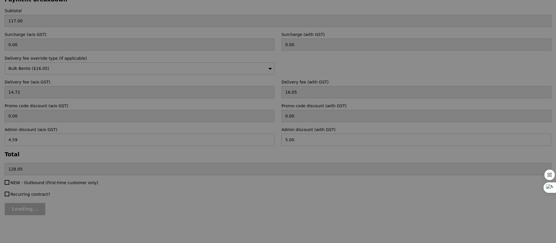
type input "Update"
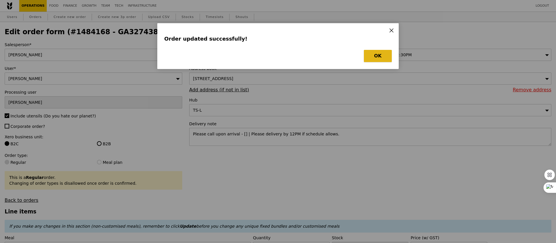
click at [380, 54] on button "OK" at bounding box center [378, 56] width 28 height 12
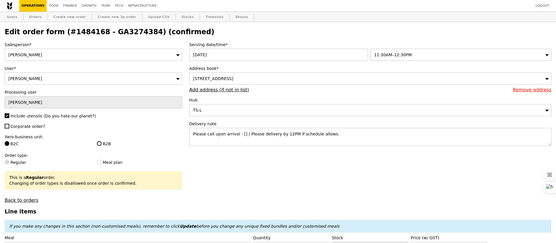
click at [124, 31] on h2 "Edit order form (#1484168 - GA3274384) (confirmed)" at bounding box center [278, 32] width 546 height 8
copy h2 "GA3274384"
click at [37, 18] on link "Orders" at bounding box center [35, 17] width 17 height 10
select select "100"
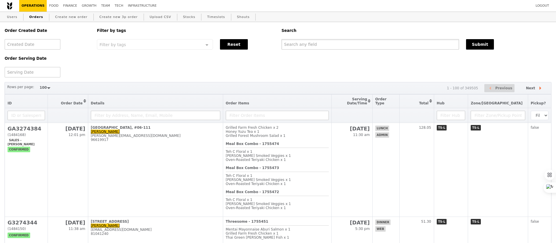
click at [291, 45] on input "text" at bounding box center [369, 44] width 177 height 10
paste input "GA3274384"
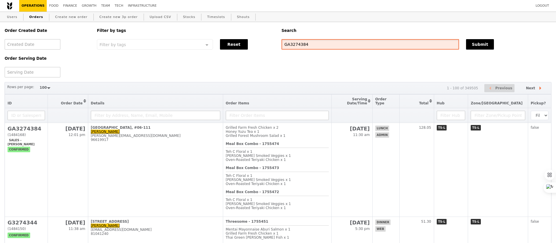
type input "GA3274384"
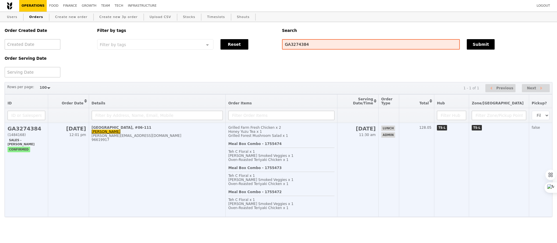
click at [254, 195] on div "Meal Box Combo - 1755472 Teh C Floral x 1 Rosemary Smoked Veggies x 1 Oven‑Roas…" at bounding box center [281, 202] width 106 height 24
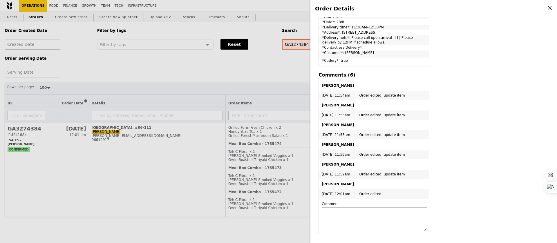
scroll to position [317, 0]
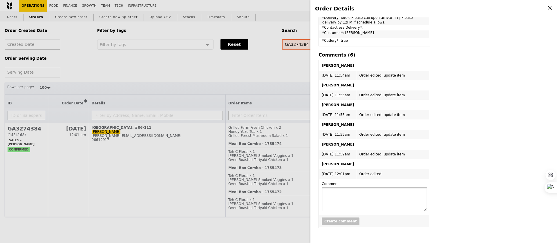
click at [339, 201] on textarea at bounding box center [374, 199] width 105 height 24
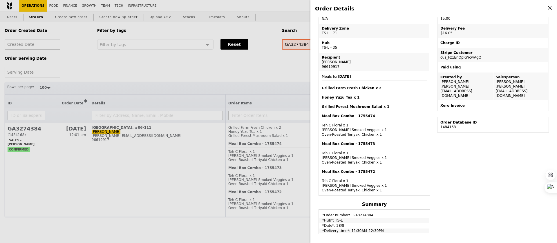
scroll to position [0, 0]
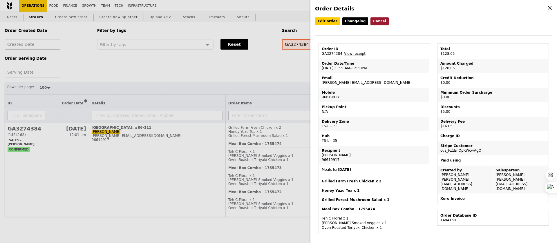
click at [374, 23] on button "Cancel" at bounding box center [379, 21] width 18 height 8
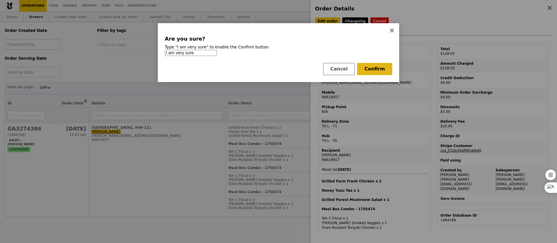
type input "I am very sure"
click at [378, 70] on button "Confirm" at bounding box center [374, 69] width 35 height 12
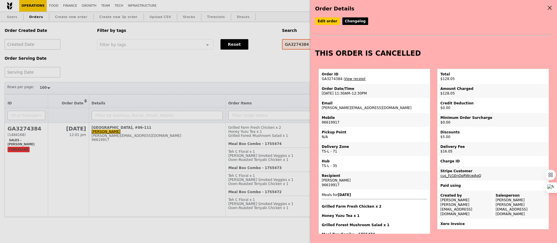
click at [258, 119] on div "Order Details Edit order Changelog THIS ORDER IS CANCELLED Order ID GA3274384 –…" at bounding box center [278, 121] width 557 height 243
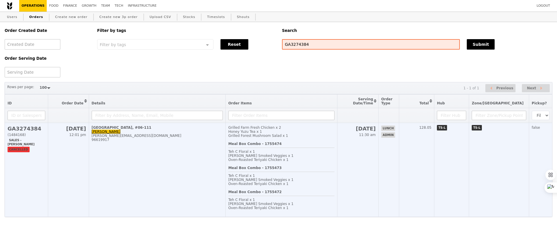
click at [15, 149] on span "cancelled" at bounding box center [19, 150] width 22 height 6
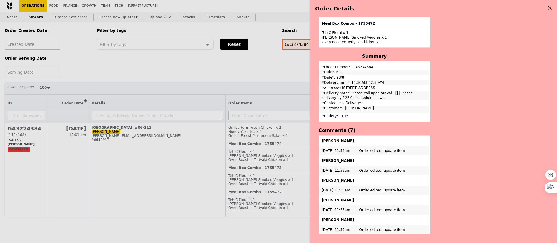
scroll to position [278, 0]
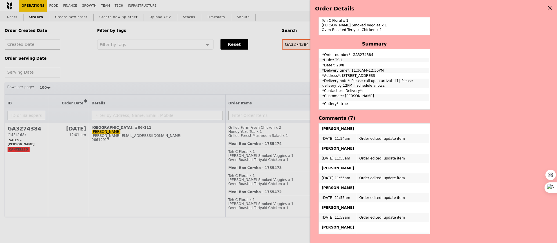
click at [283, 154] on div "Order Details Edit order Changelog THIS ORDER IS CANCELLED Order ID GA3274384 –…" at bounding box center [278, 121] width 557 height 243
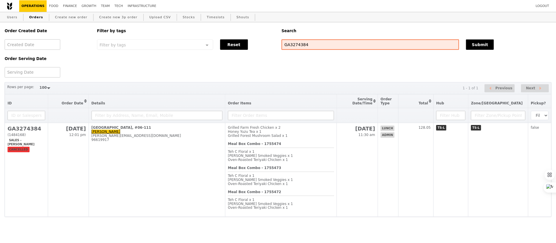
scroll to position [368, 0]
click at [30, 17] on link "Orders" at bounding box center [36, 17] width 19 height 10
click at [281, 41] on div "GA3274384" at bounding box center [370, 44] width 185 height 10
click at [286, 42] on input "GA3274384" at bounding box center [371, 44] width 178 height 10
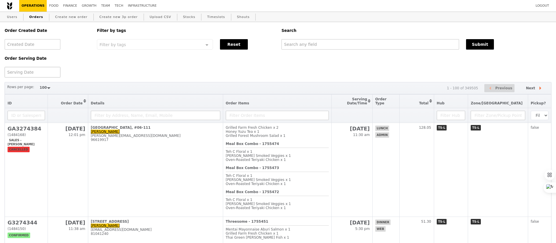
click at [37, 68] on div at bounding box center [33, 72] width 56 height 10
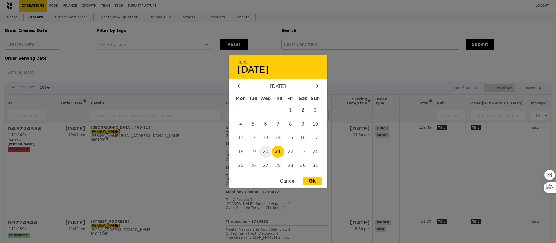
click at [267, 151] on span "20" at bounding box center [265, 152] width 12 height 12
type input "20 Aug 2025"
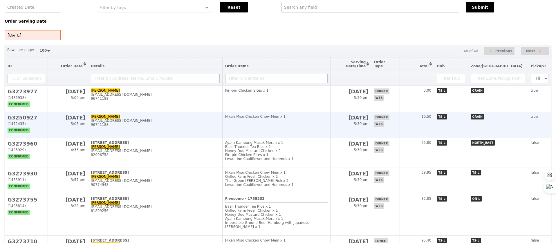
scroll to position [37, 0]
click at [263, 128] on td "Hikari Miso Chicken Chow Mein x 1" at bounding box center [276, 125] width 108 height 26
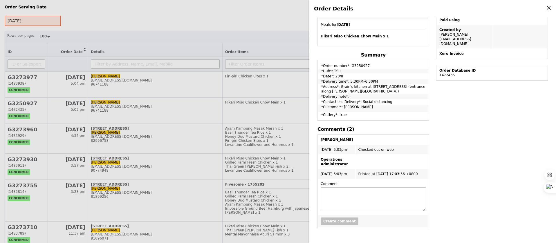
scroll to position [51, 0]
drag, startPoint x: 317, startPoint y: 128, endPoint x: 425, endPoint y: 167, distance: 114.5
click at [425, 167] on div "Order ID G3250927 – View receipt Order Date/Time 20/8 – 5:30PM–6:30PM Email str…" at bounding box center [373, 68] width 119 height 331
click at [425, 174] on td "Printed at 2025-08-20 17:03:56 +0800" at bounding box center [392, 173] width 72 height 9
drag, startPoint x: 319, startPoint y: 173, endPoint x: 417, endPoint y: 177, distance: 97.8
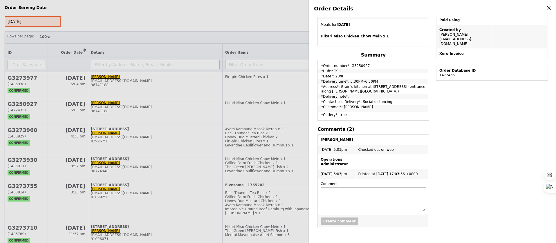
click at [417, 177] on tr "20/8 - 5:03pm Printed at 2025-08-20 17:03:56 +0800" at bounding box center [373, 173] width 110 height 9
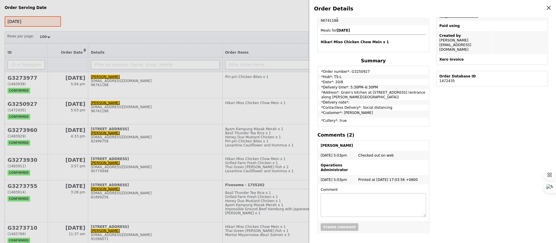
click at [272, 132] on div "Order Details Edit order Changelog Cancel Order ID G3250927 – View receipt Orde…" at bounding box center [278, 121] width 556 height 243
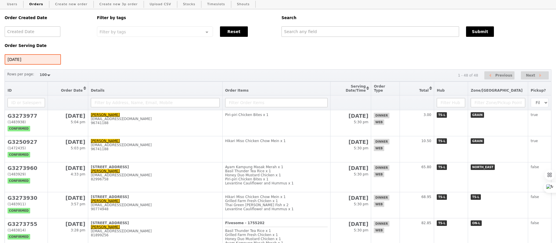
scroll to position [0, 0]
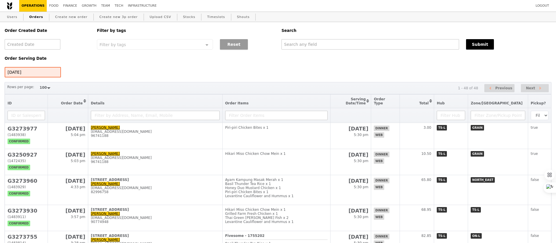
click at [231, 46] on button "Reset" at bounding box center [234, 44] width 28 height 10
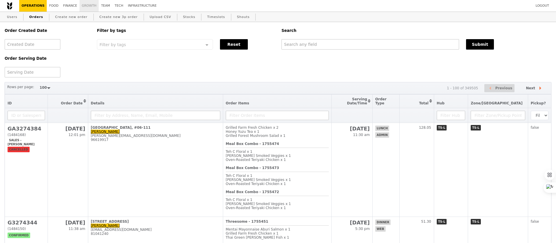
click at [85, 8] on link "Growth" at bounding box center [88, 6] width 19 height 12
select select "100"
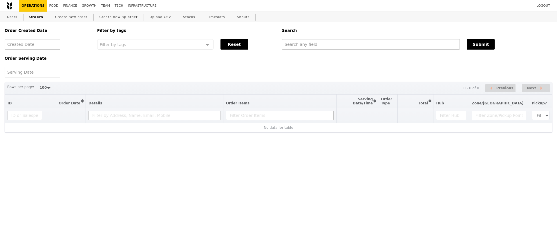
select select "100"
click at [291, 46] on input "text" at bounding box center [371, 44] width 178 height 10
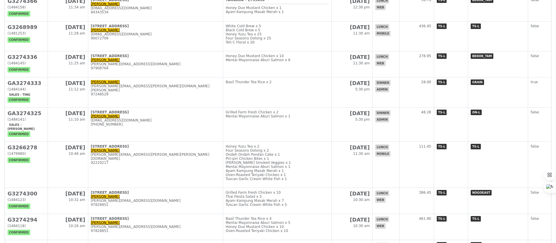
scroll to position [251, 0]
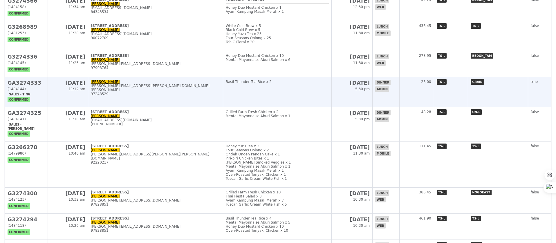
click at [273, 106] on td "Basil Thunder Tea Rice x 2" at bounding box center [277, 92] width 109 height 30
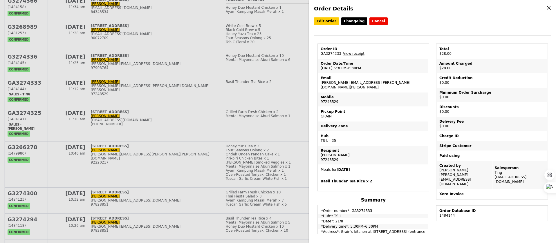
click at [253, 109] on div "Order Details Edit order Changelog Cancel Order ID GA3274333 – View receipt Ord…" at bounding box center [278, 121] width 556 height 243
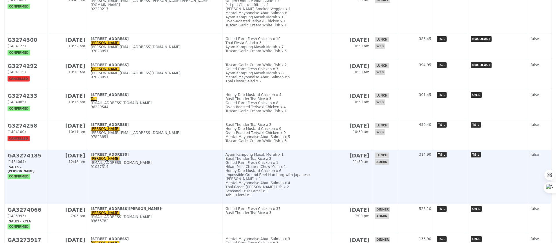
scroll to position [487, 0]
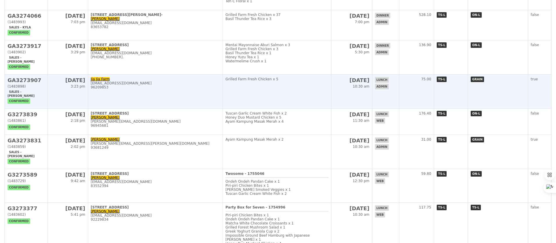
click at [252, 84] on td "Grilled Farm Fresh Chicken x 5" at bounding box center [277, 92] width 108 height 34
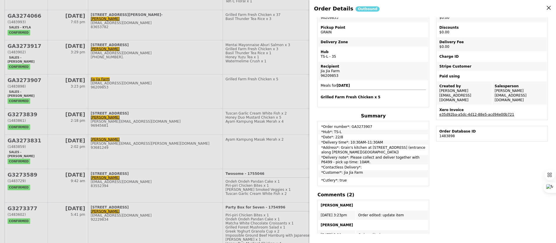
scroll to position [84, 0]
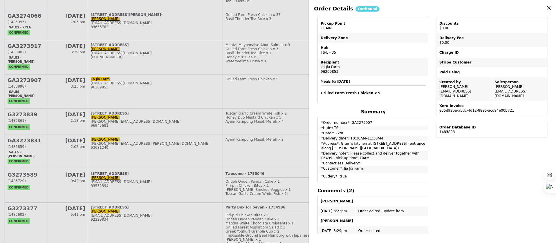
click at [465, 108] on link "e35d92ba-a5dc-4d12-88e5-acd94e00b721" at bounding box center [476, 110] width 75 height 4
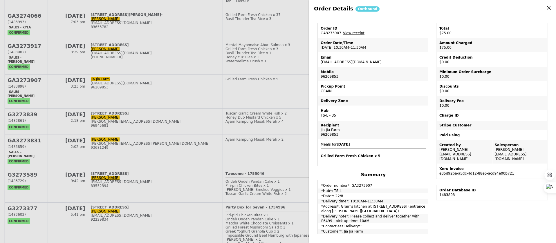
scroll to position [13, 0]
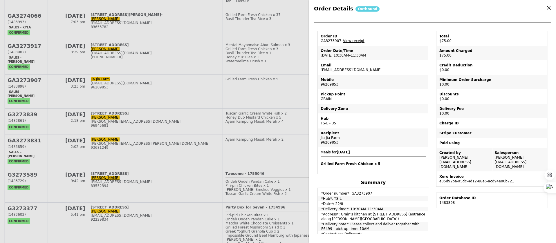
click at [203, 115] on div "Order Details Outbound Edit order Changelog Cancel Order ID GA3273907 – View re…" at bounding box center [278, 121] width 556 height 243
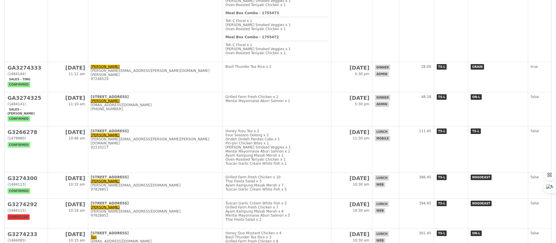
scroll to position [0, 0]
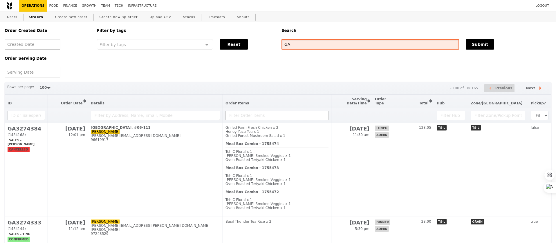
click at [295, 47] on input "GA" at bounding box center [369, 44] width 177 height 10
type input "sheryn@grain.com.sg"
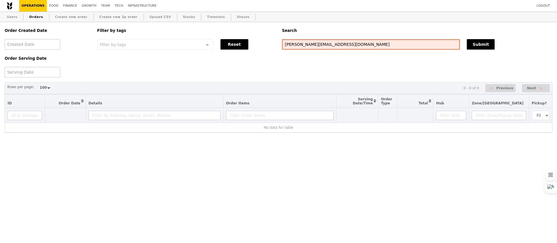
click at [302, 46] on input "sheryn@grain.com.sg" at bounding box center [371, 44] width 178 height 10
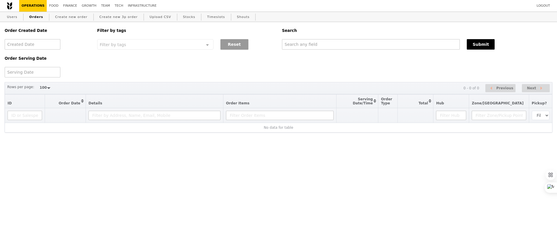
click at [233, 48] on button "Reset" at bounding box center [234, 44] width 28 height 10
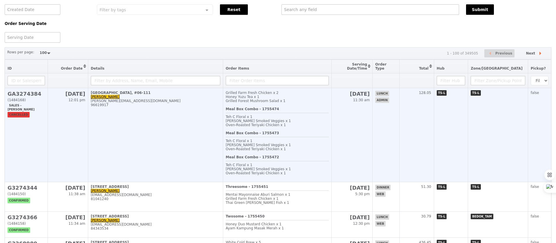
scroll to position [42, 0]
